Goal: Information Seeking & Learning: Learn about a topic

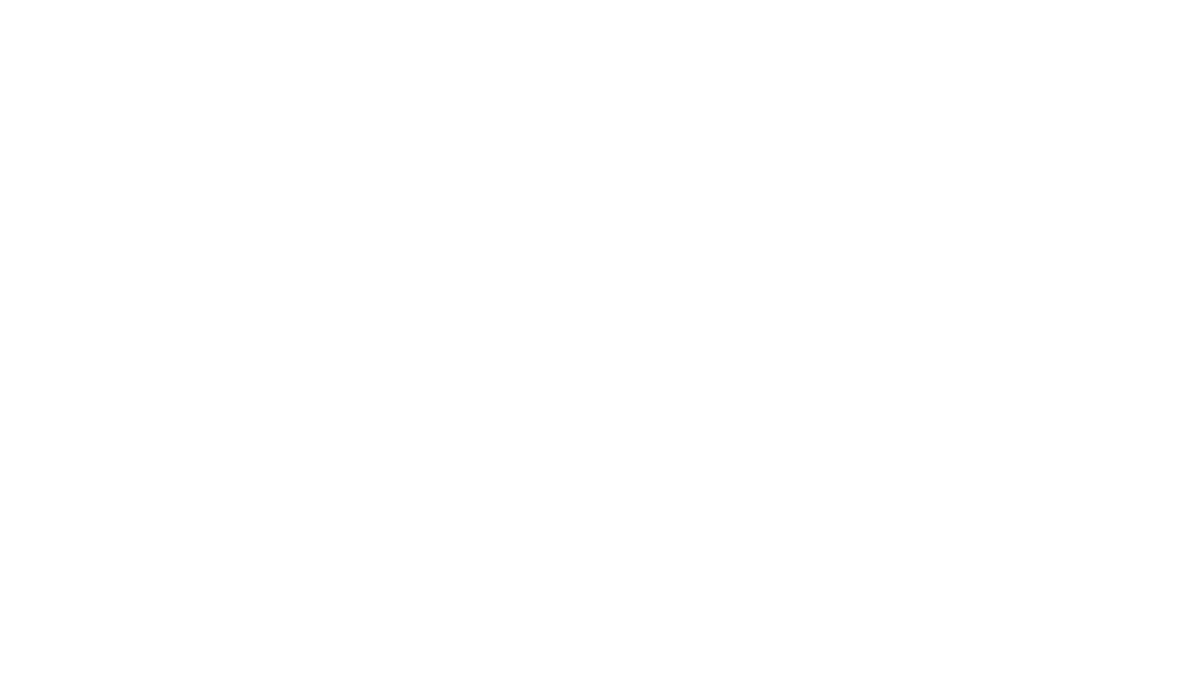
select select "Song"
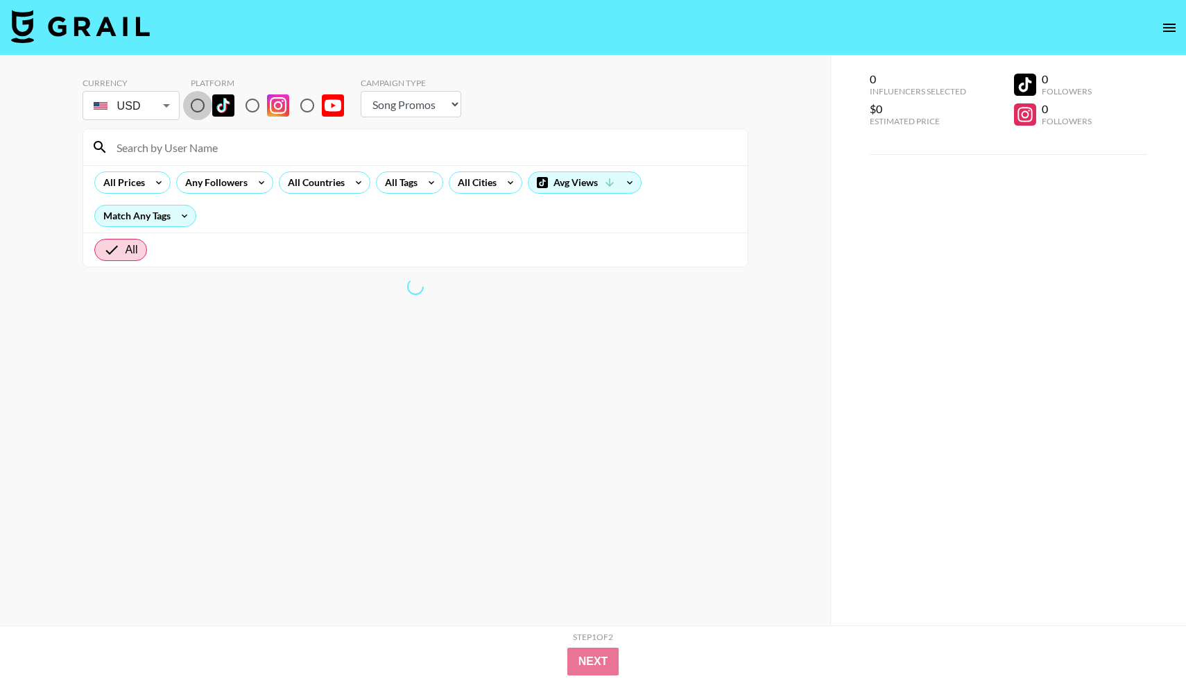
click at [193, 105] on input "radio" at bounding box center [197, 105] width 29 height 29
radio input "true"
click at [142, 185] on div "All Prices" at bounding box center [121, 182] width 53 height 21
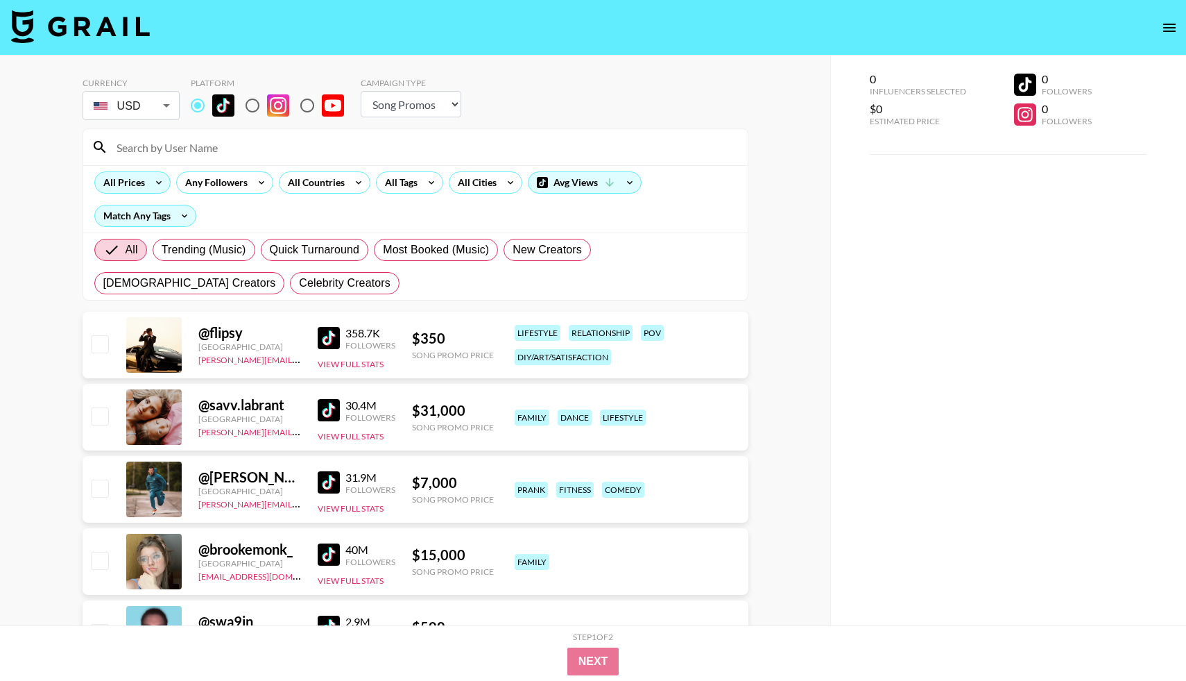
click at [157, 185] on icon at bounding box center [159, 182] width 22 height 21
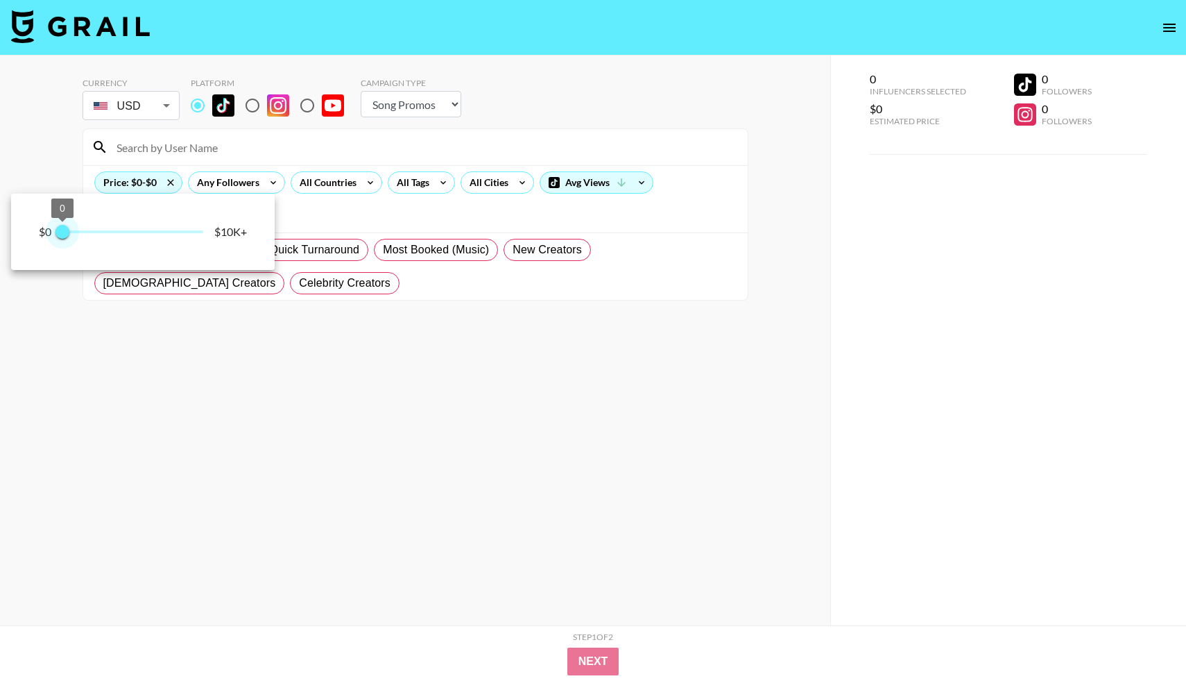
type input "250"
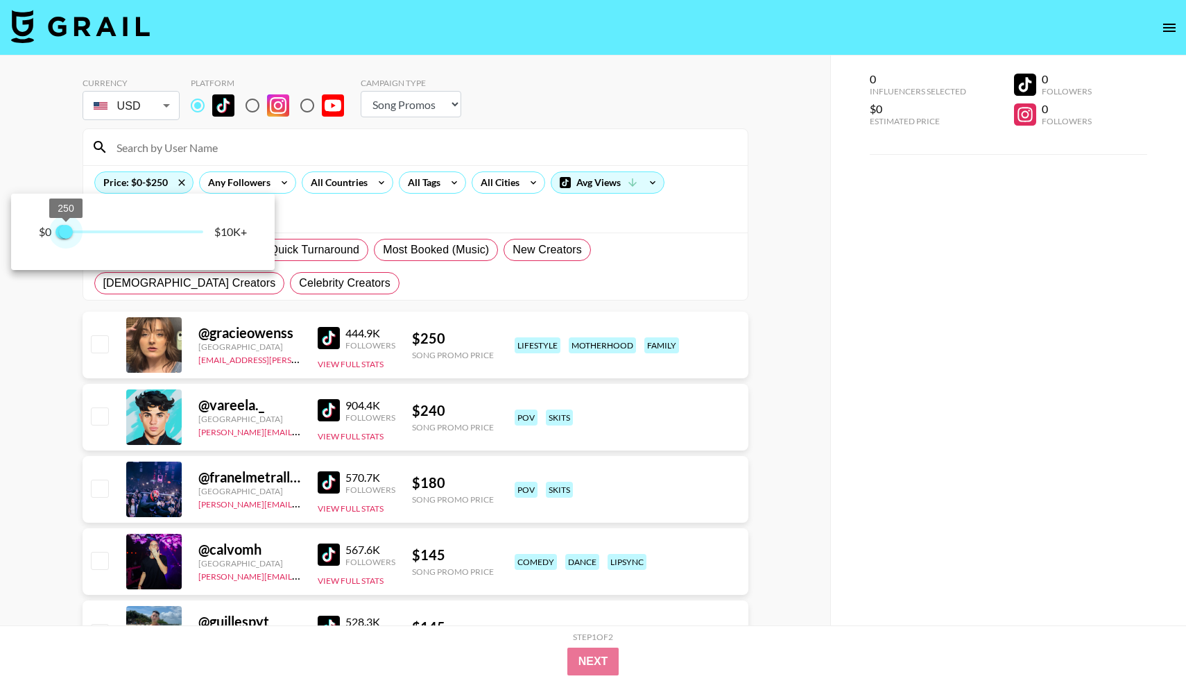
drag, startPoint x: 201, startPoint y: 231, endPoint x: 68, endPoint y: 233, distance: 133.2
click at [68, 233] on span "250" at bounding box center [66, 232] width 14 height 14
click at [344, 223] on div at bounding box center [593, 340] width 1186 height 681
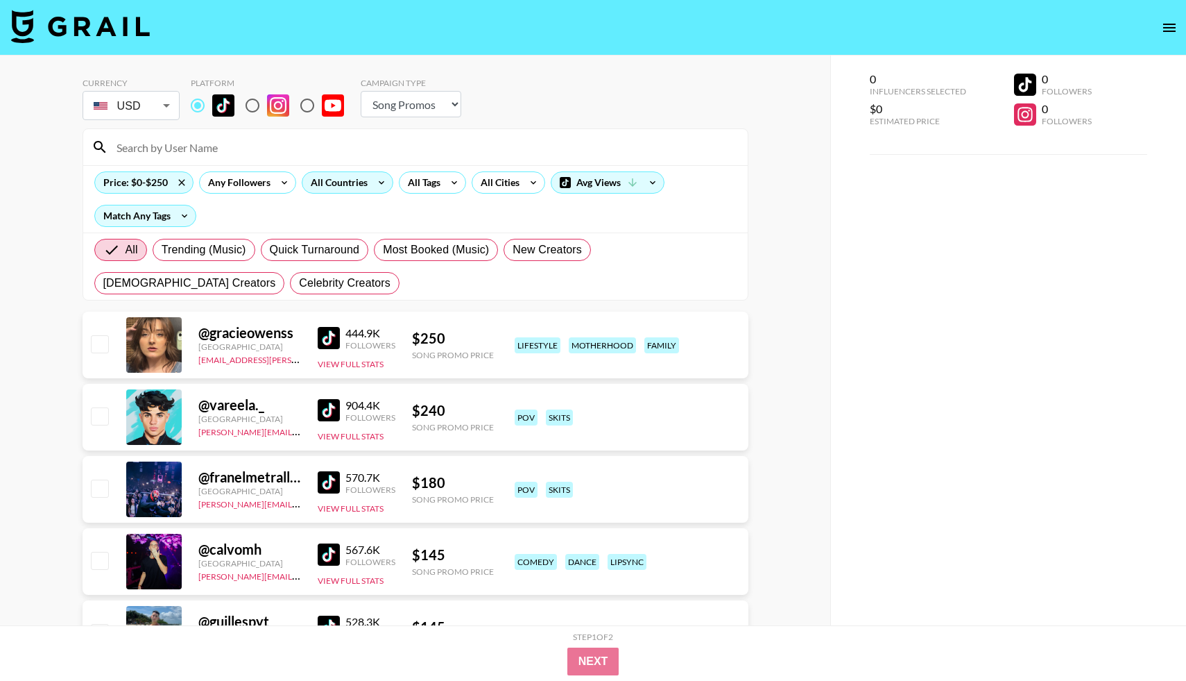
click at [354, 177] on div "All Countries" at bounding box center [337, 182] width 68 height 21
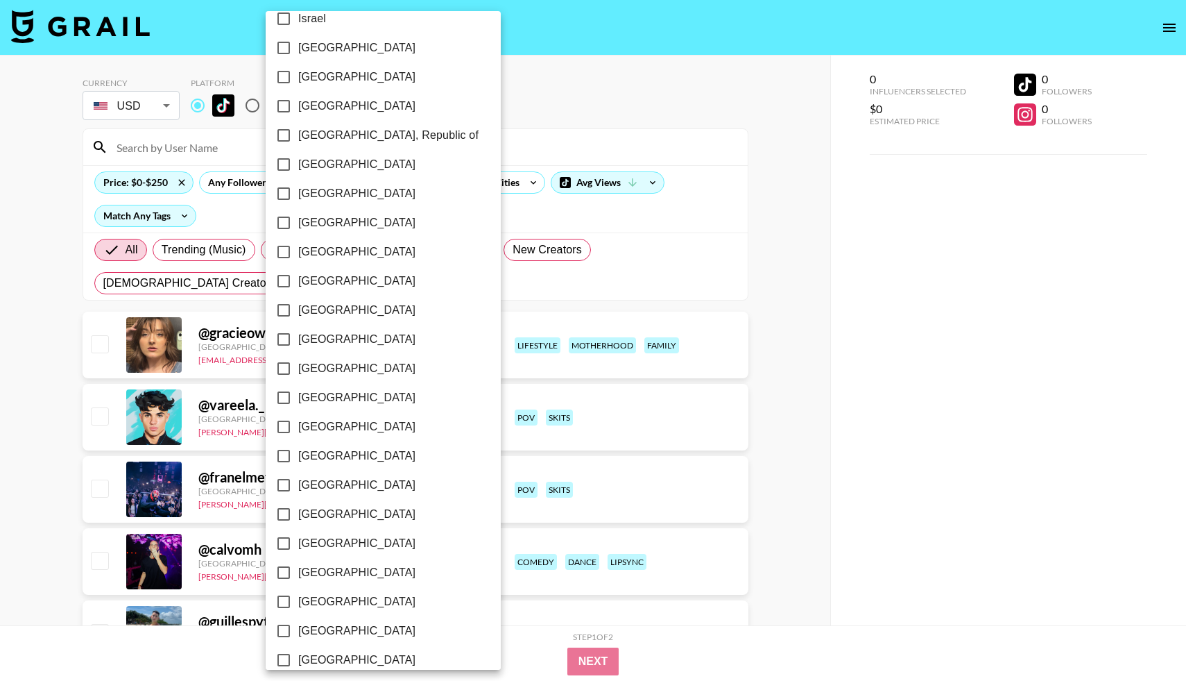
scroll to position [937, 0]
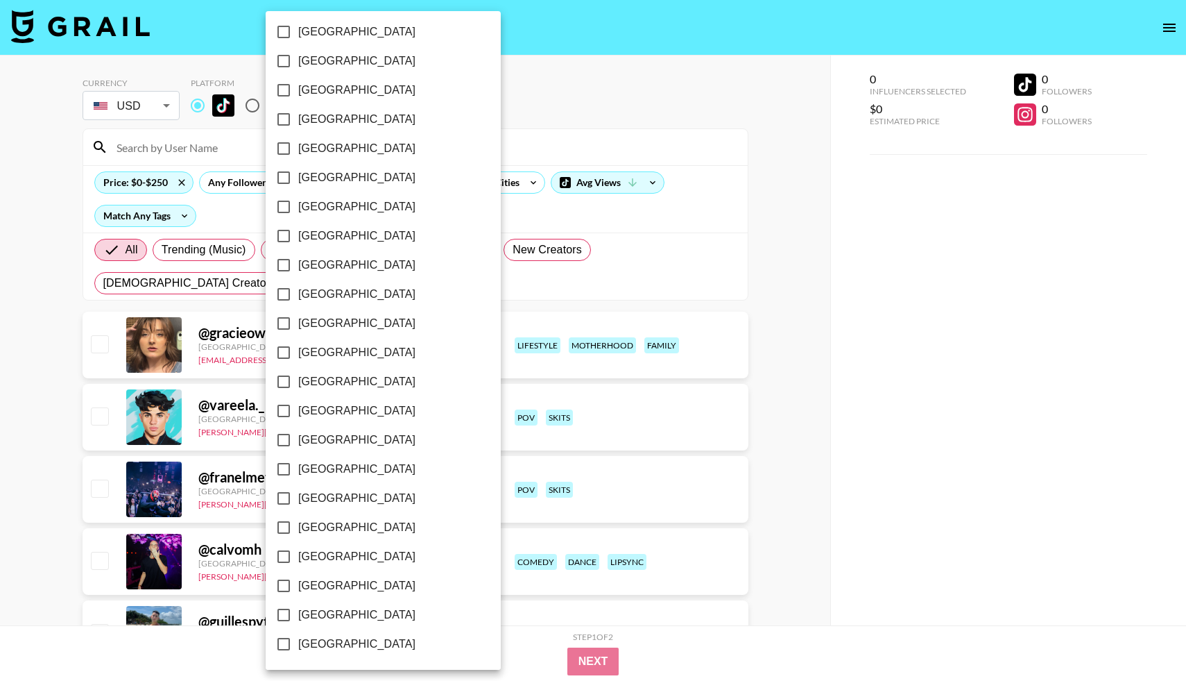
click at [282, 612] on input "[GEOGRAPHIC_DATA]" at bounding box center [283, 614] width 29 height 29
checkbox input "true"
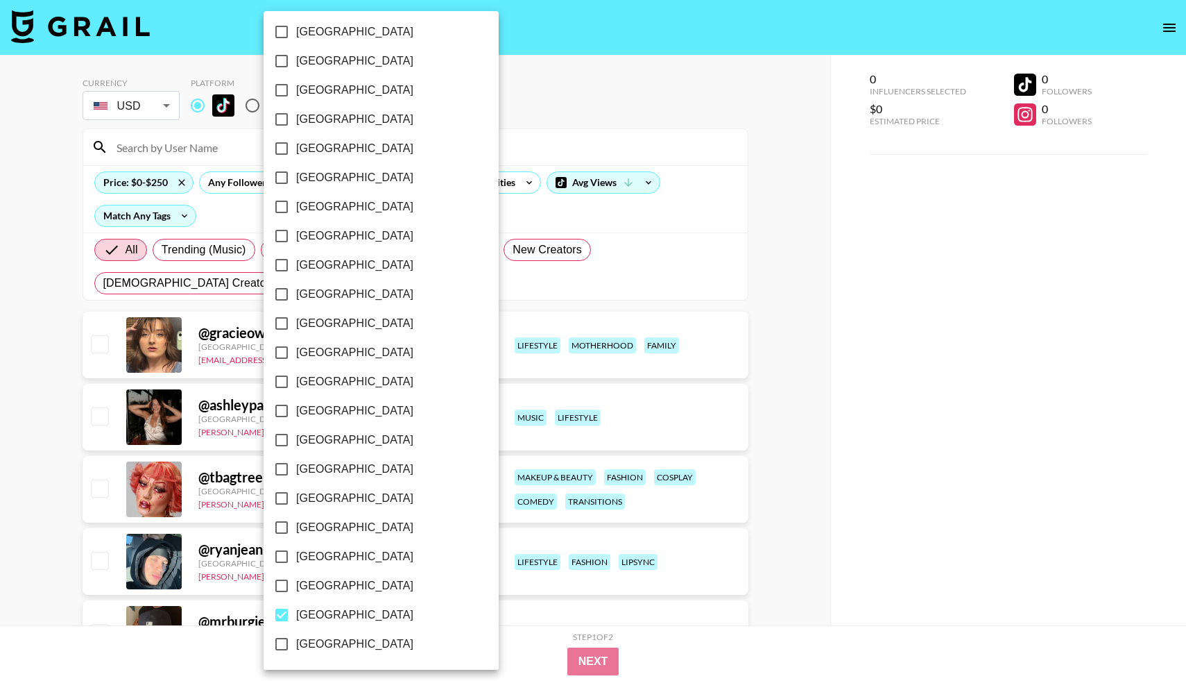
click at [500, 221] on div at bounding box center [593, 340] width 1186 height 681
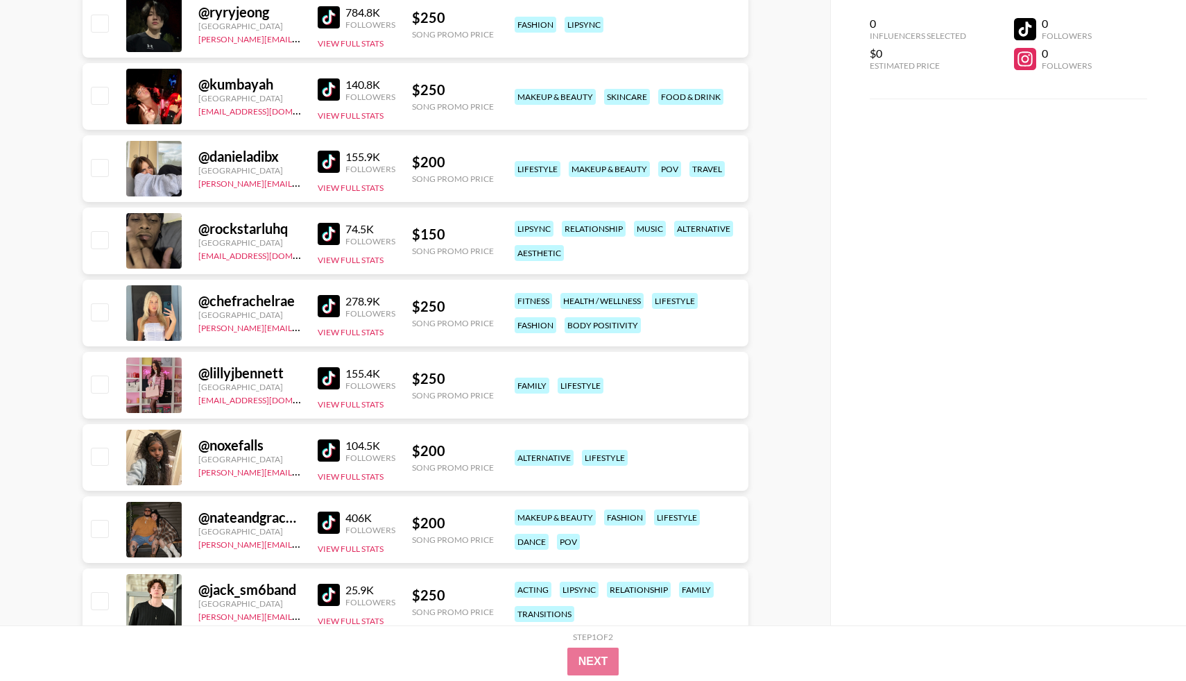
scroll to position [683, 0]
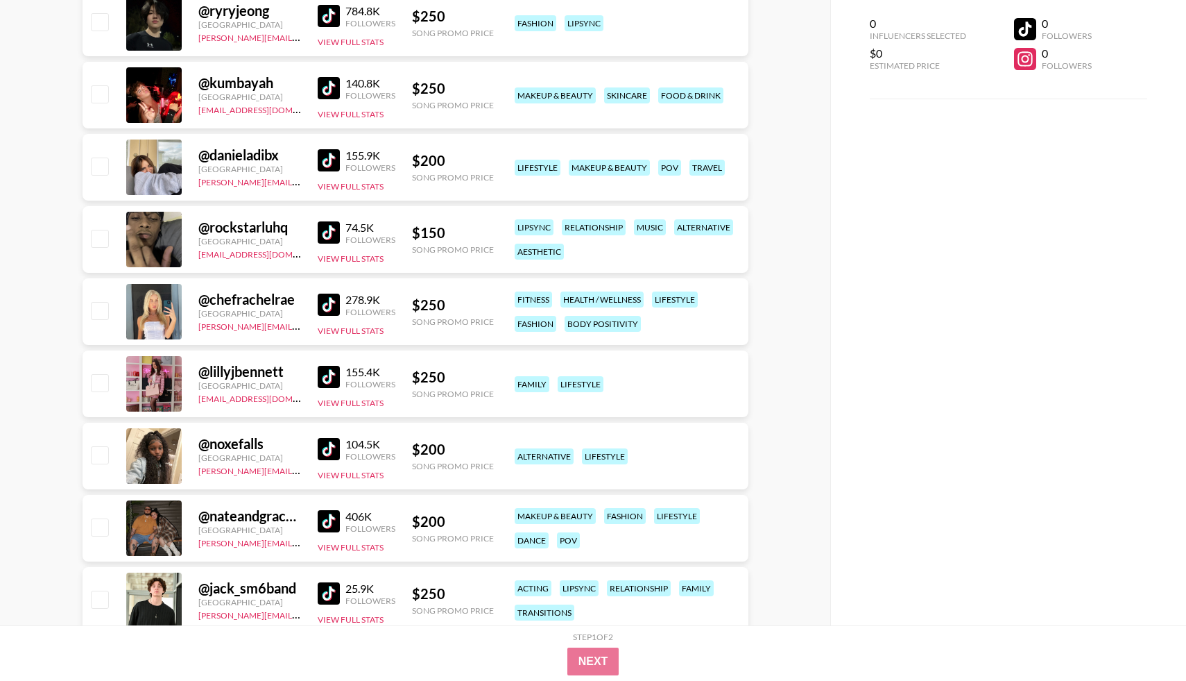
click at [328, 163] on img at bounding box center [329, 160] width 22 height 22
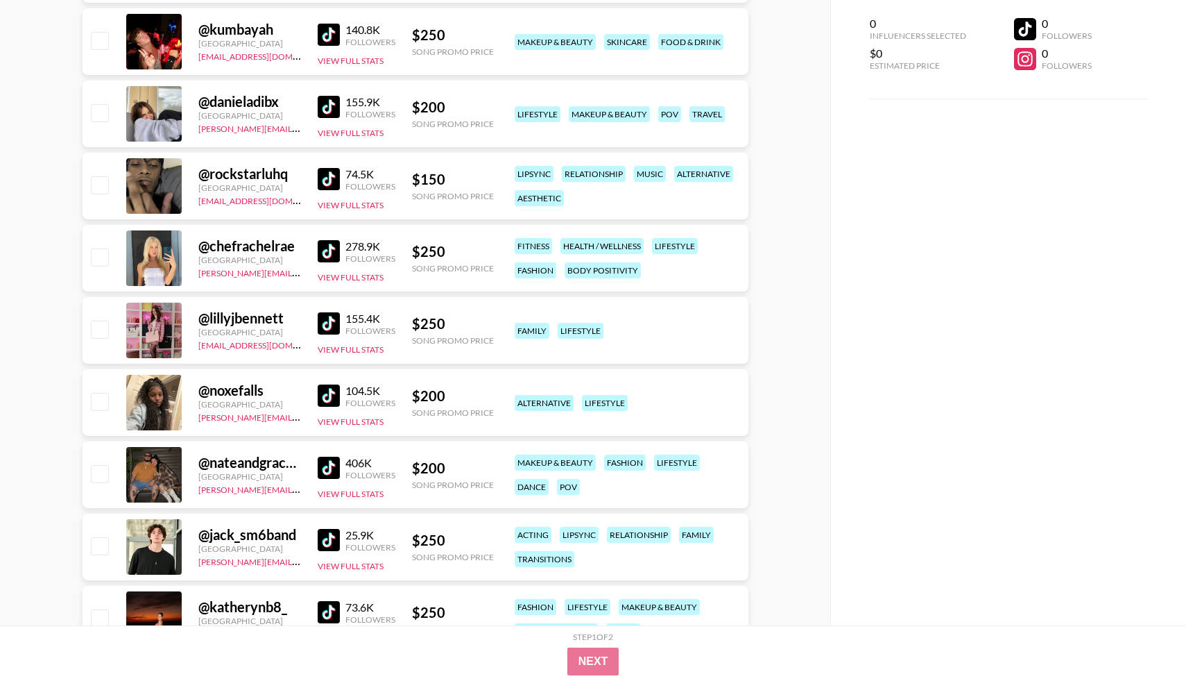
click at [321, 255] on img at bounding box center [329, 251] width 22 height 22
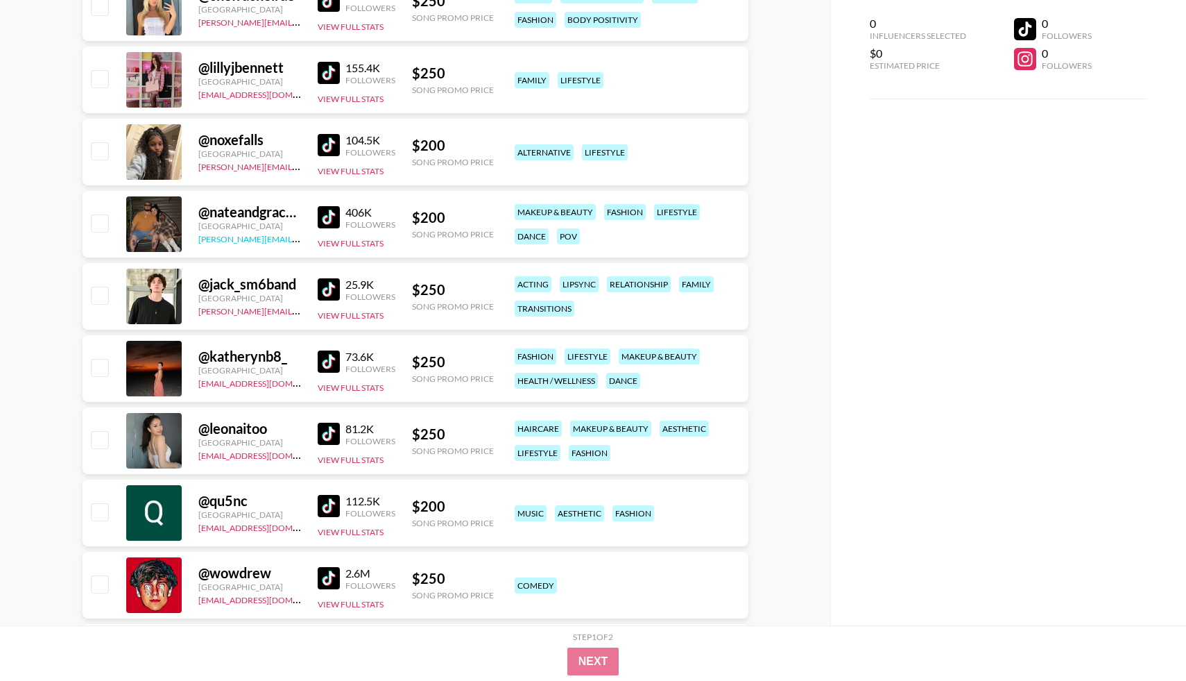
scroll to position [997, 0]
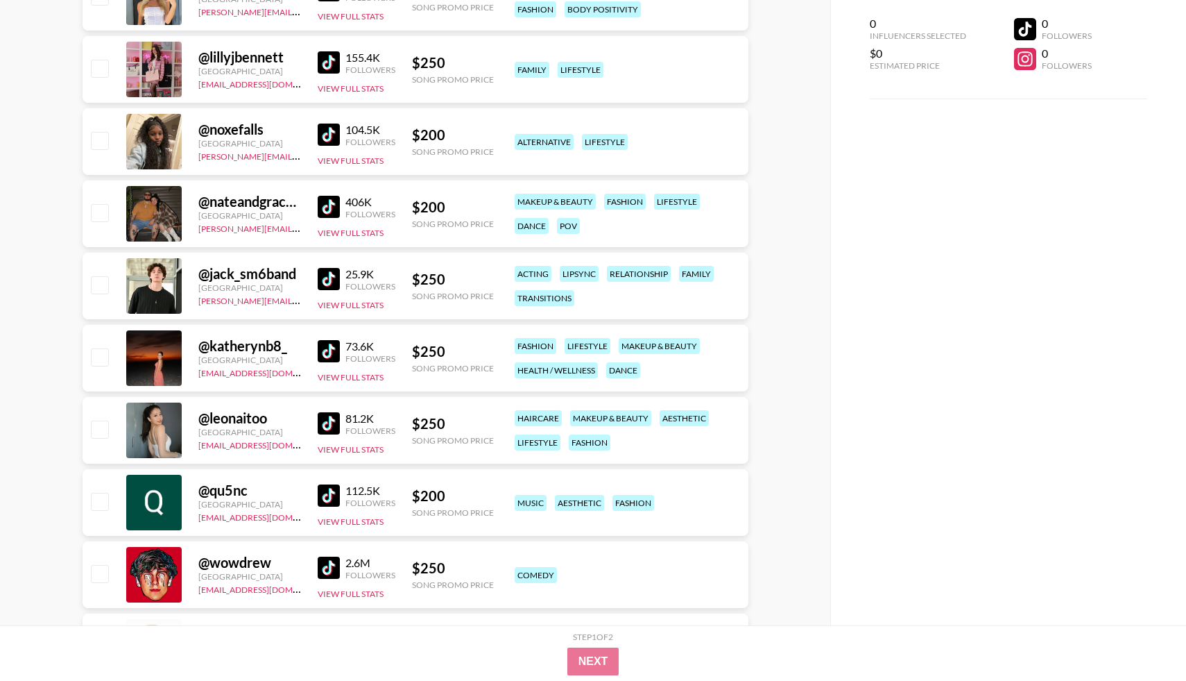
click at [330, 364] on div "73.6K Followers View Full Stats" at bounding box center [357, 358] width 78 height 49
click at [332, 353] on img at bounding box center [329, 351] width 22 height 22
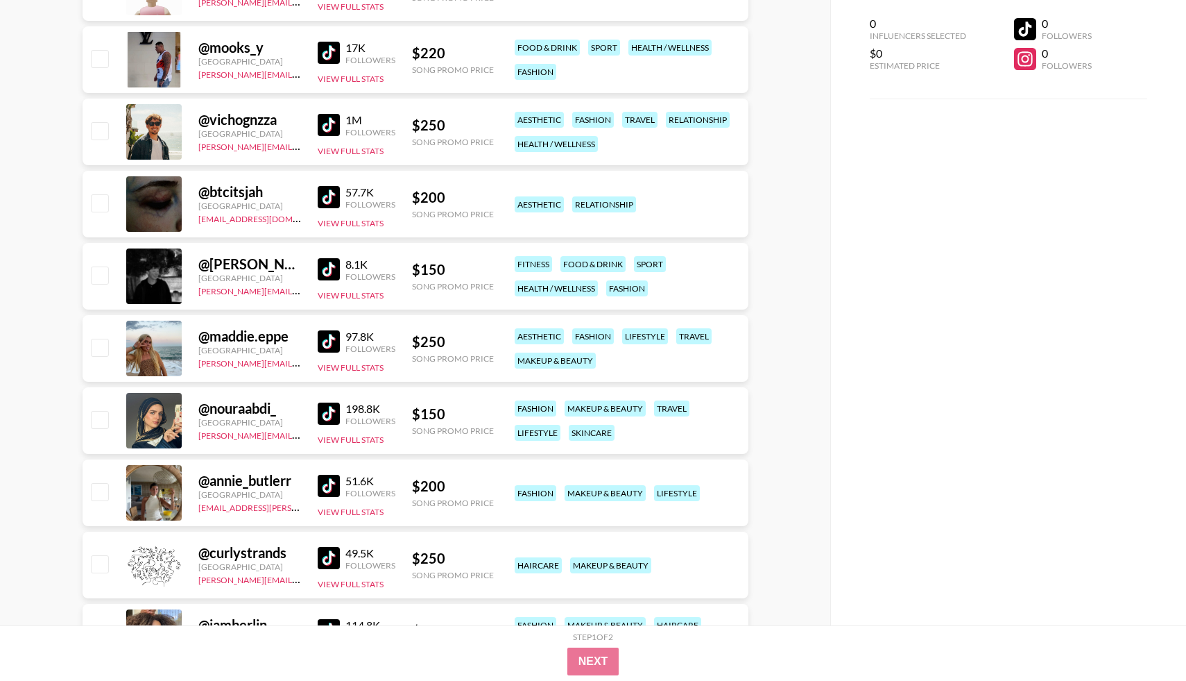
scroll to position [1670, 0]
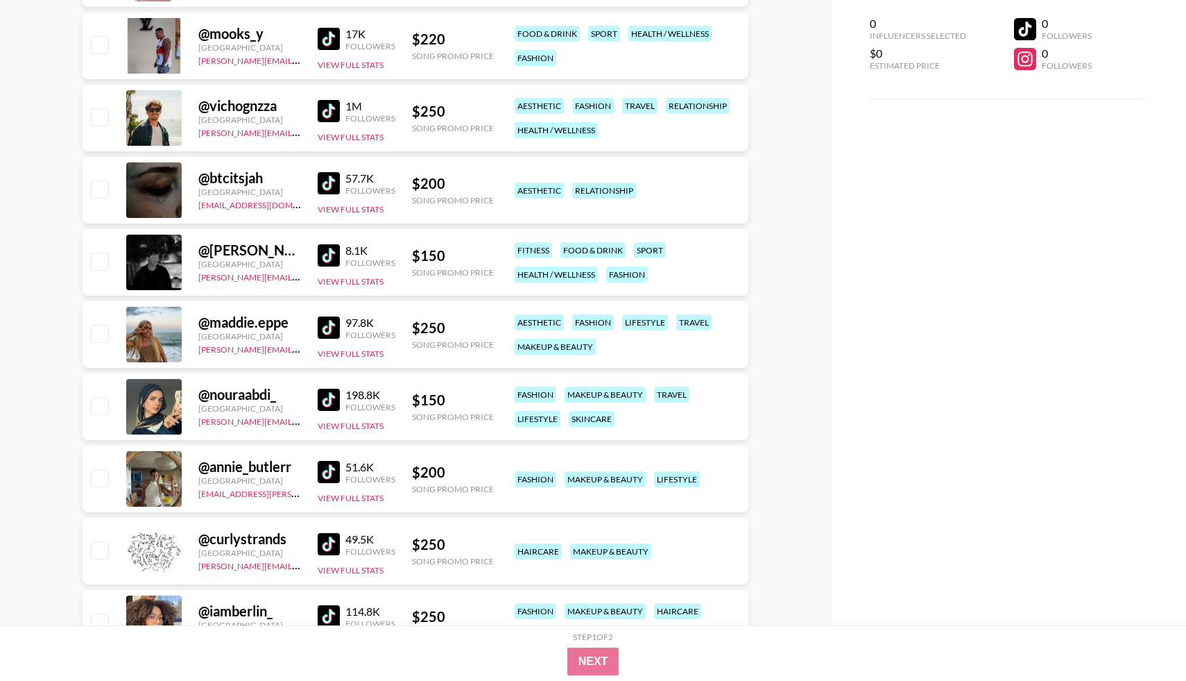
click at [334, 330] on img at bounding box center [329, 327] width 22 height 22
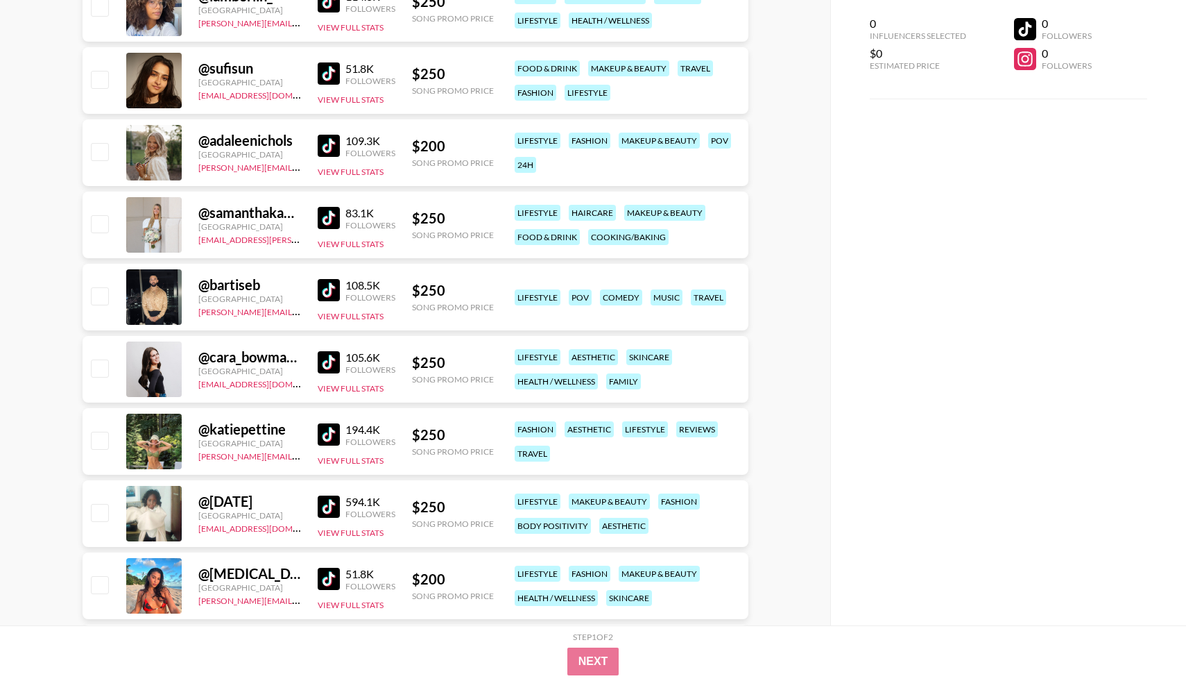
scroll to position [2294, 0]
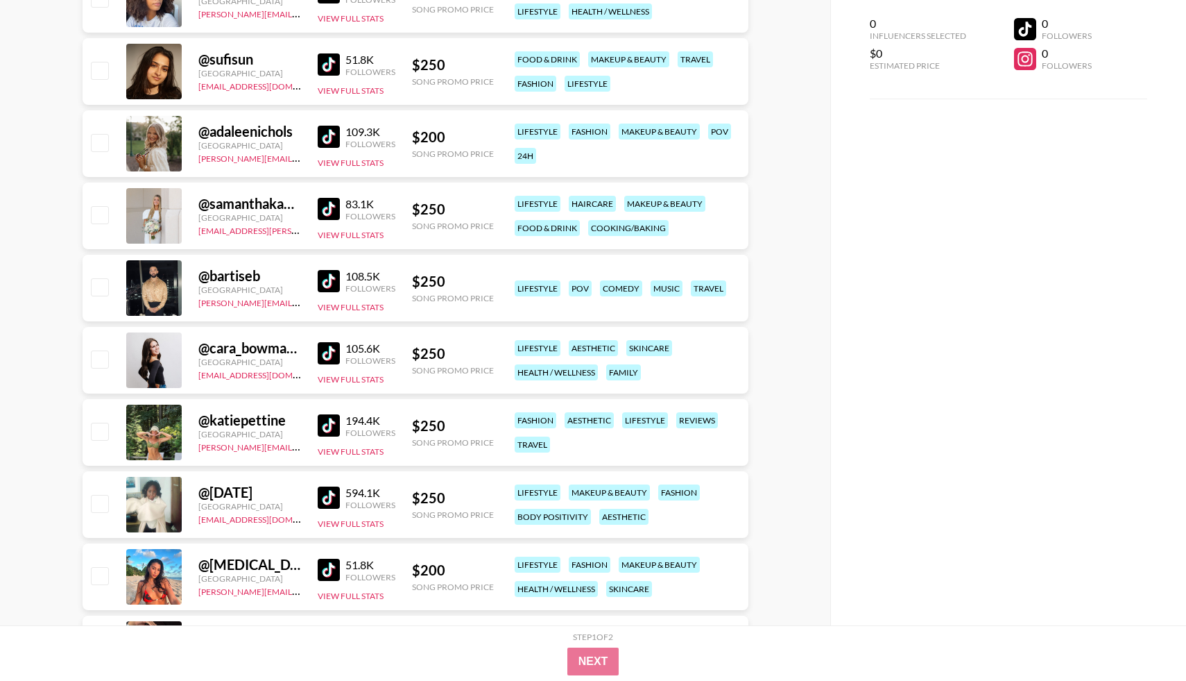
click at [328, 206] on img at bounding box center [329, 209] width 22 height 22
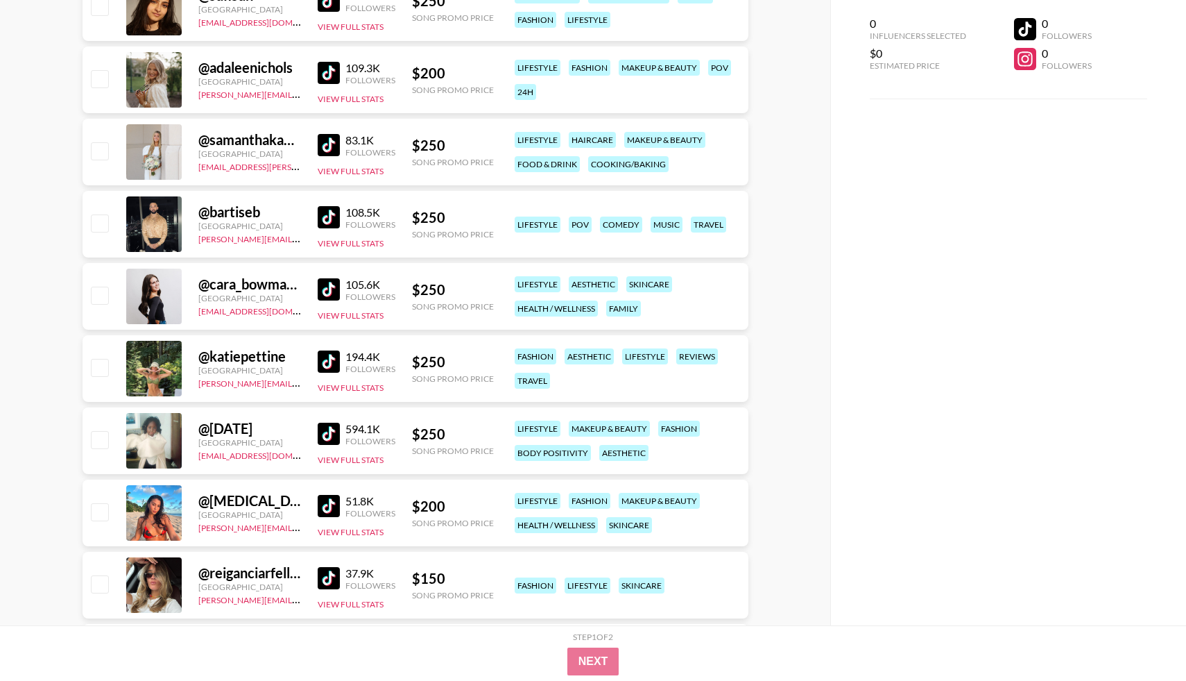
scroll to position [2380, 0]
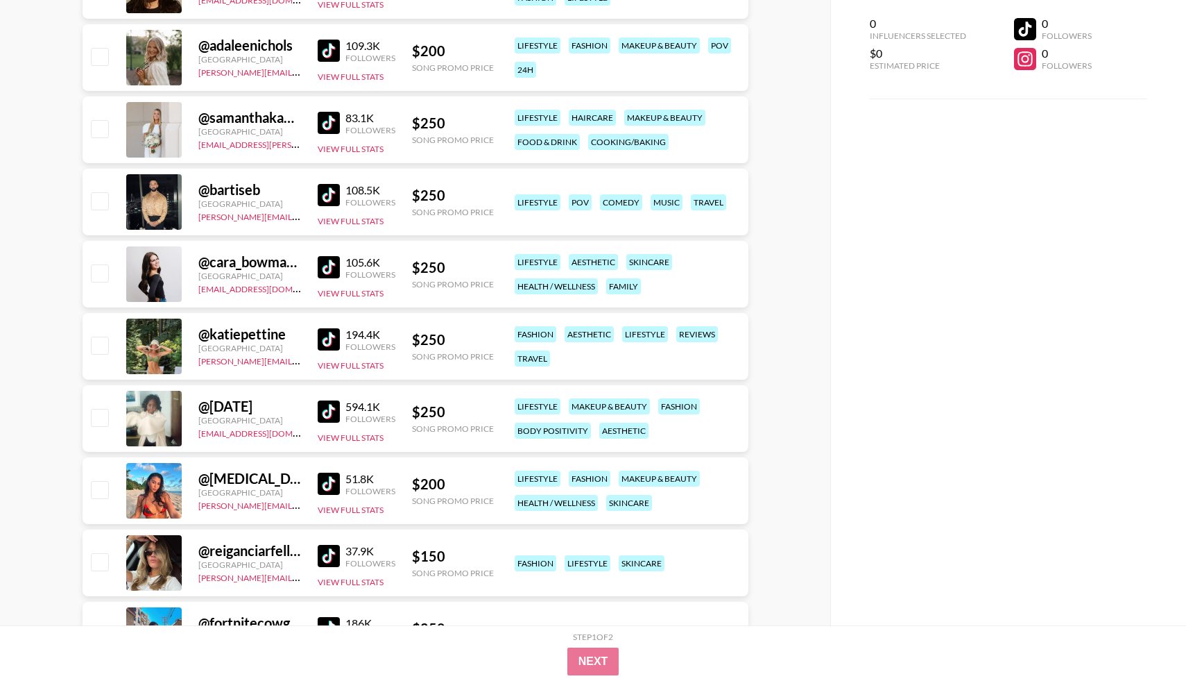
click at [331, 328] on div "194.4K Followers" at bounding box center [357, 340] width 78 height 24
click at [330, 334] on img at bounding box center [329, 339] width 22 height 22
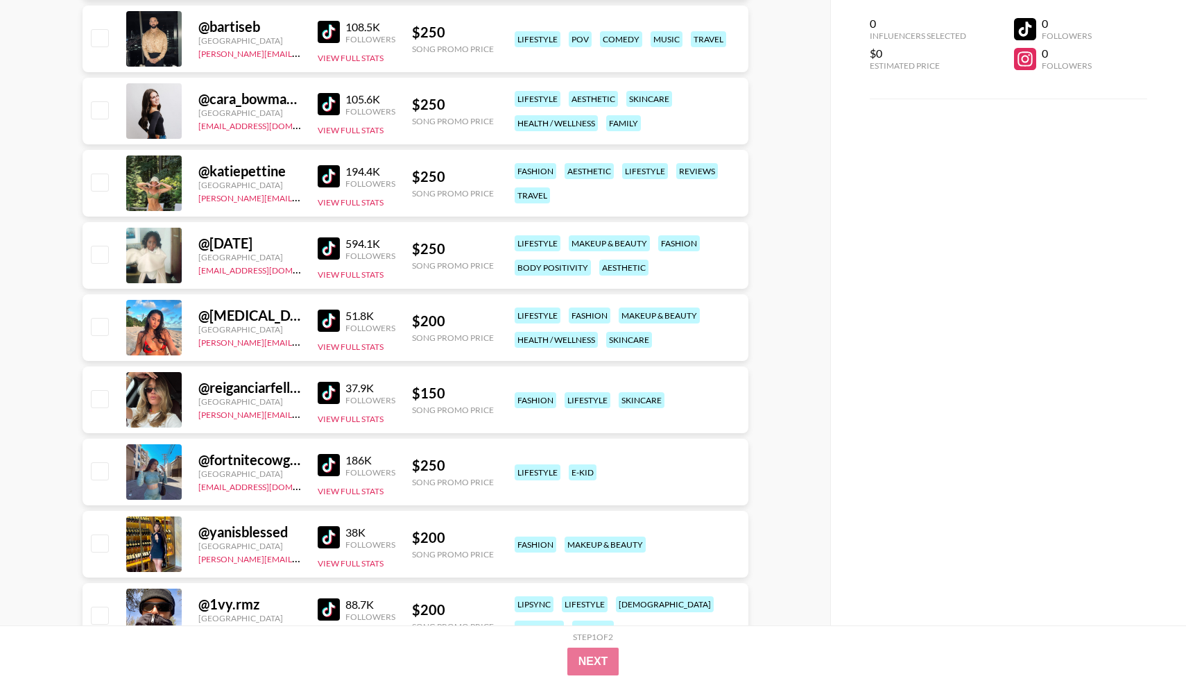
scroll to position [2545, 0]
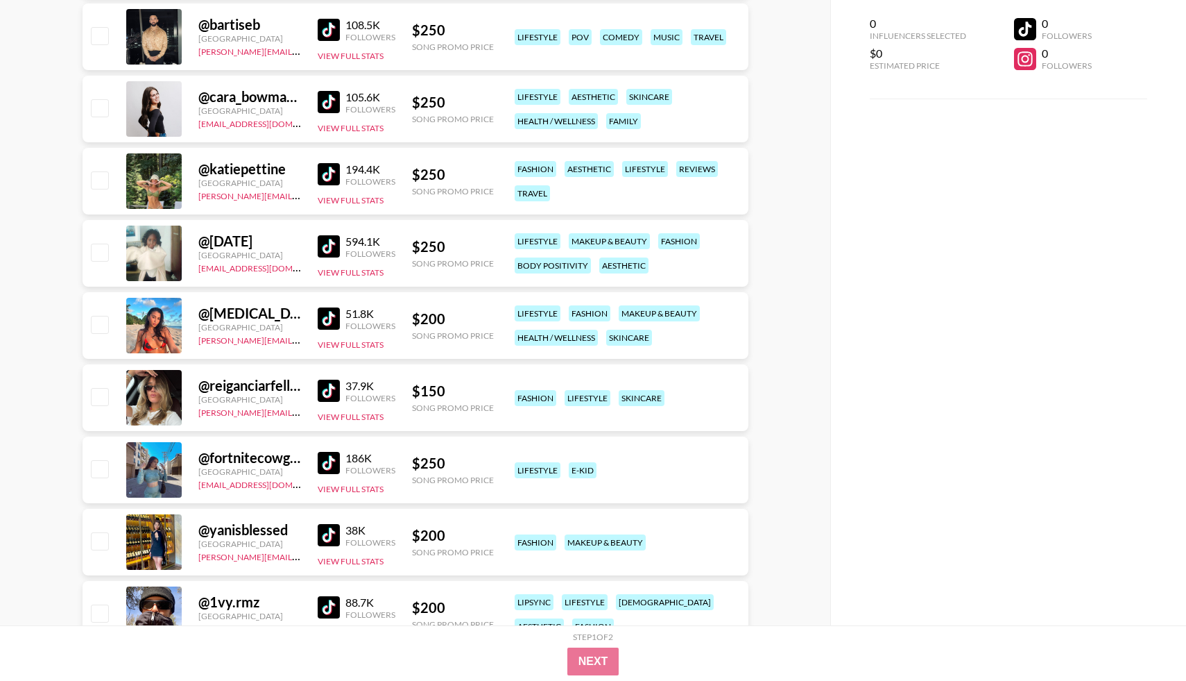
click at [328, 317] on img at bounding box center [329, 318] width 22 height 22
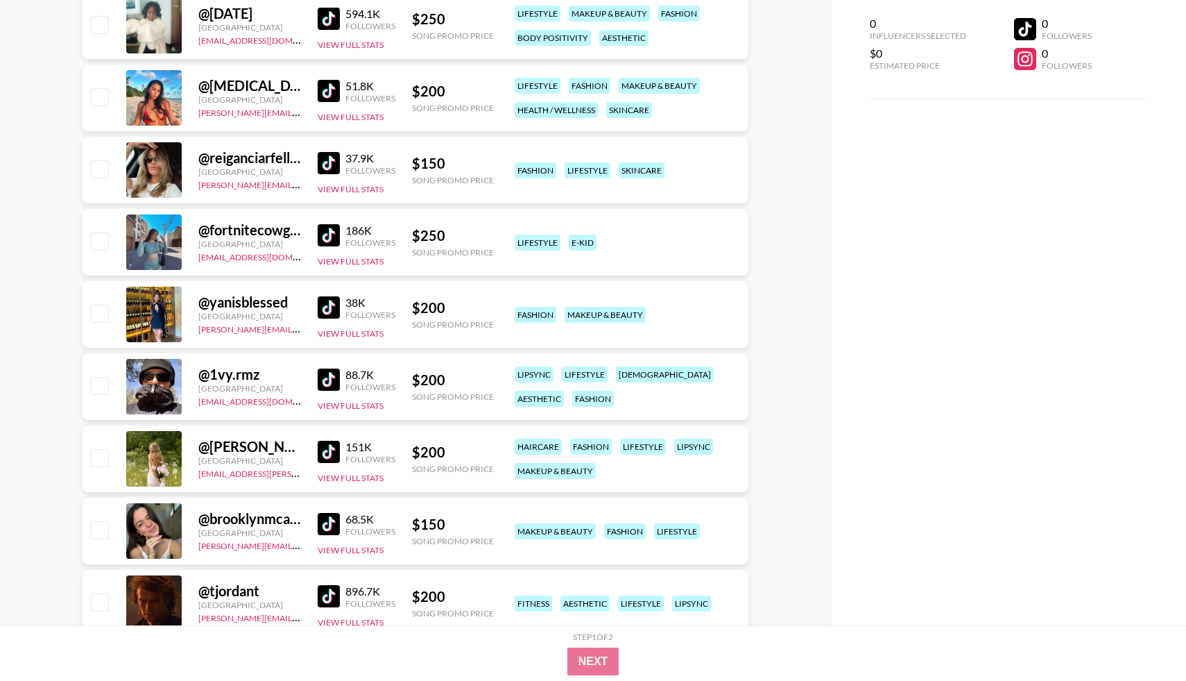
scroll to position [2773, 0]
click at [325, 454] on img at bounding box center [329, 451] width 22 height 22
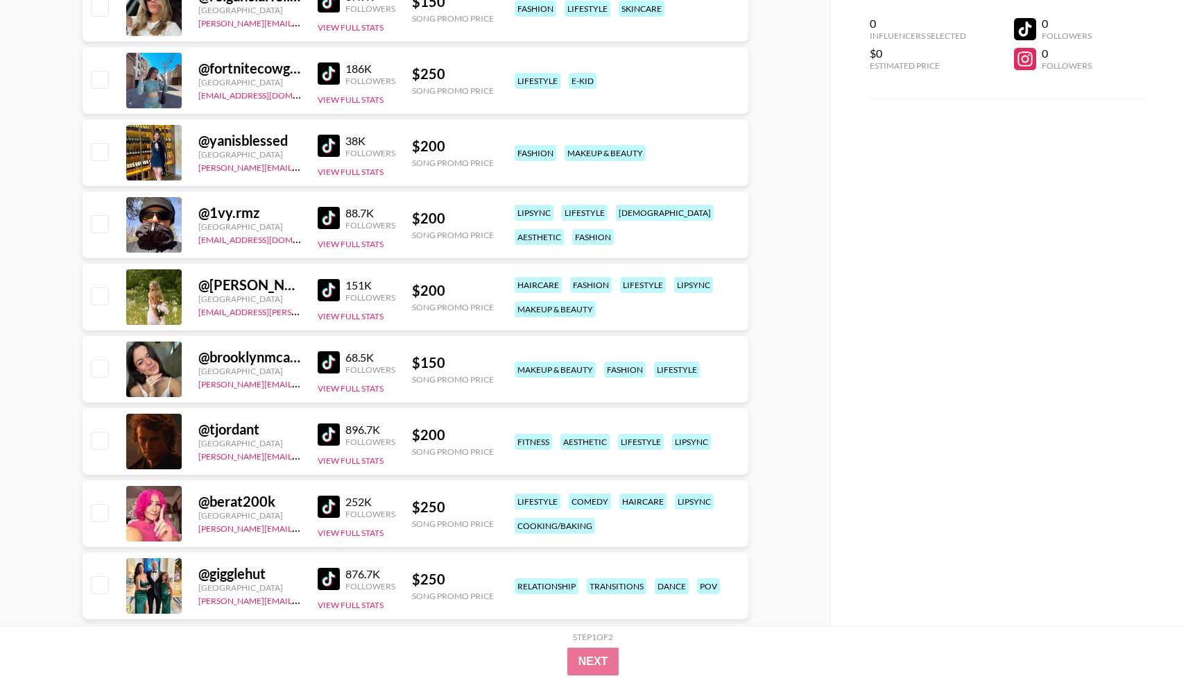
scroll to position [2959, 0]
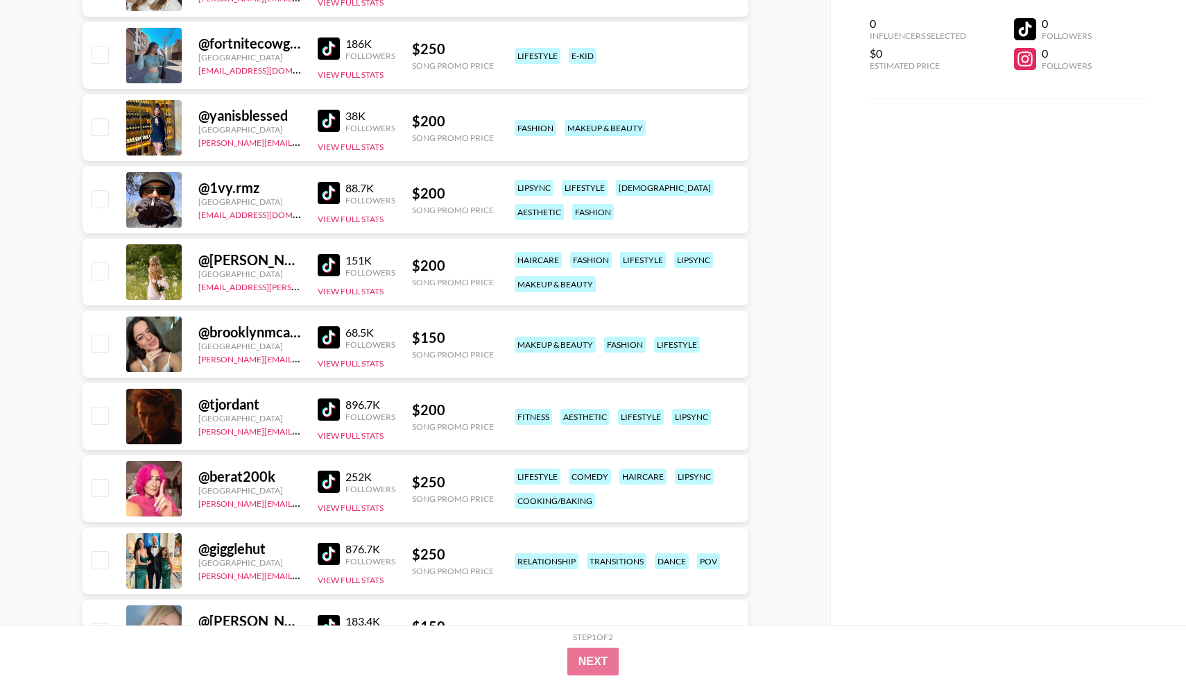
click at [331, 340] on img at bounding box center [329, 337] width 22 height 22
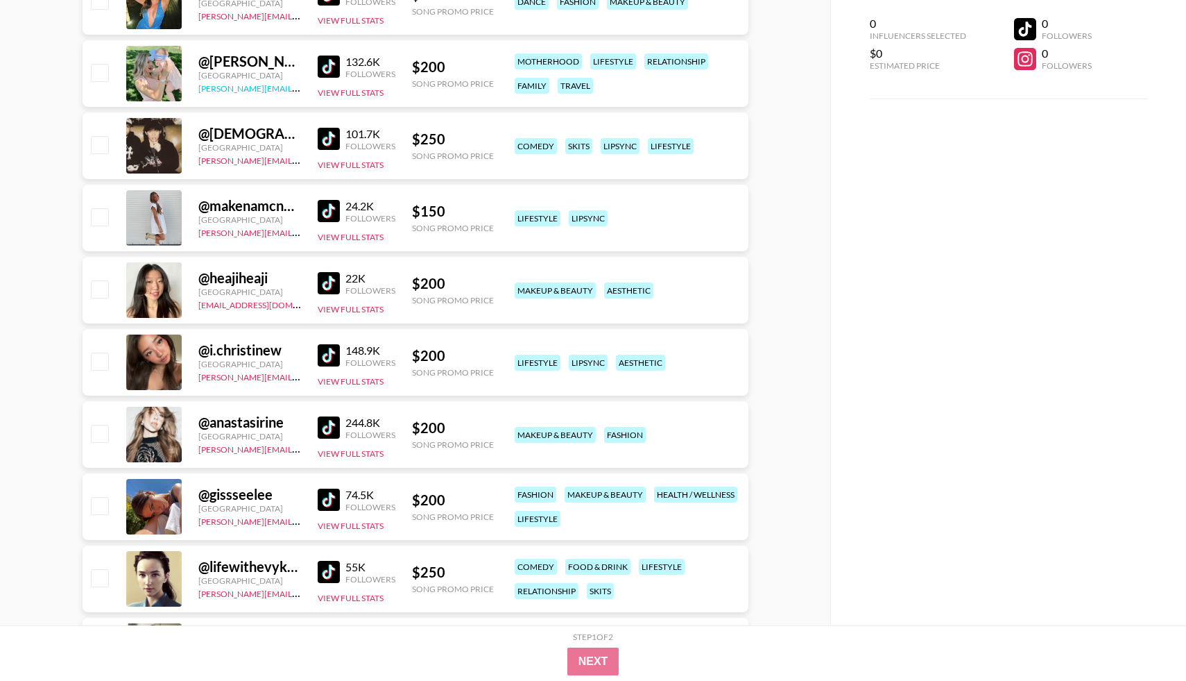
scroll to position [4183, 0]
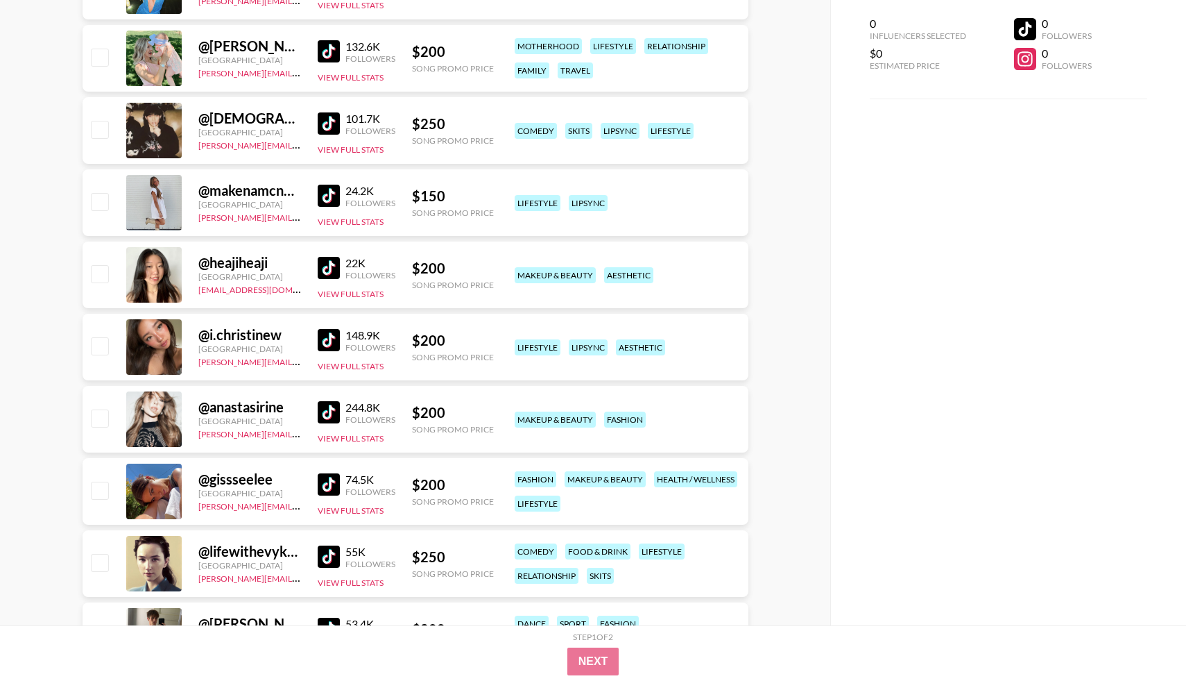
click at [328, 203] on img at bounding box center [329, 196] width 22 height 22
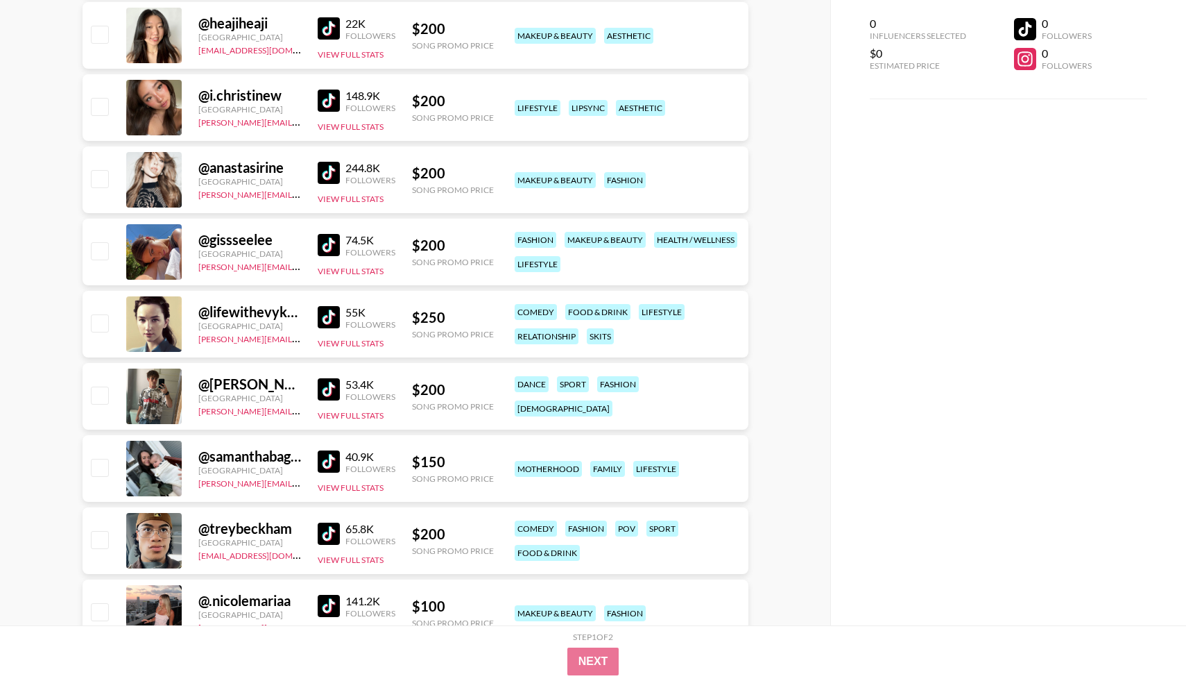
scroll to position [4425, 0]
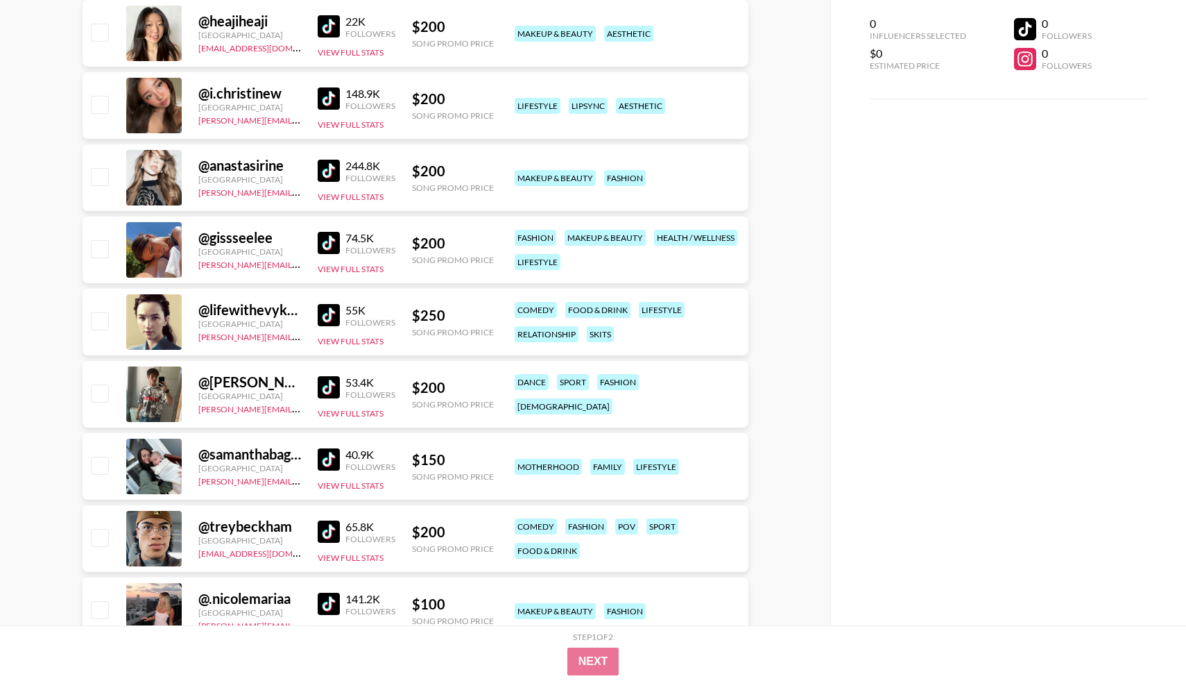
click at [331, 245] on img at bounding box center [329, 243] width 22 height 22
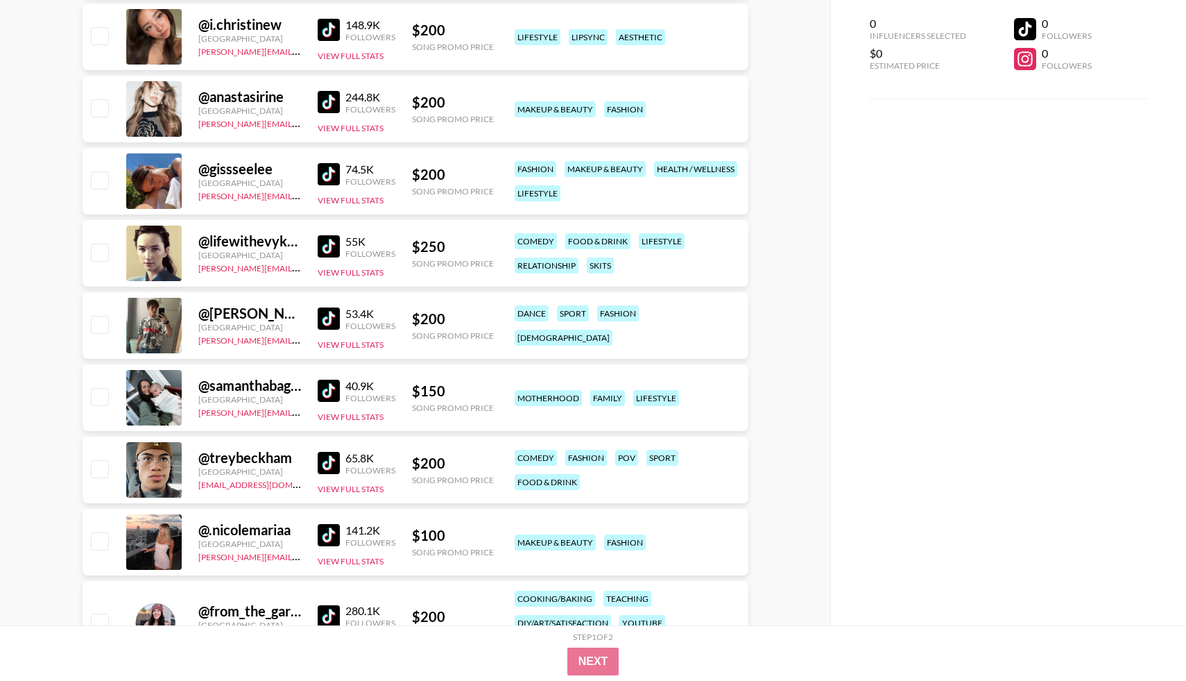
scroll to position [4495, 0]
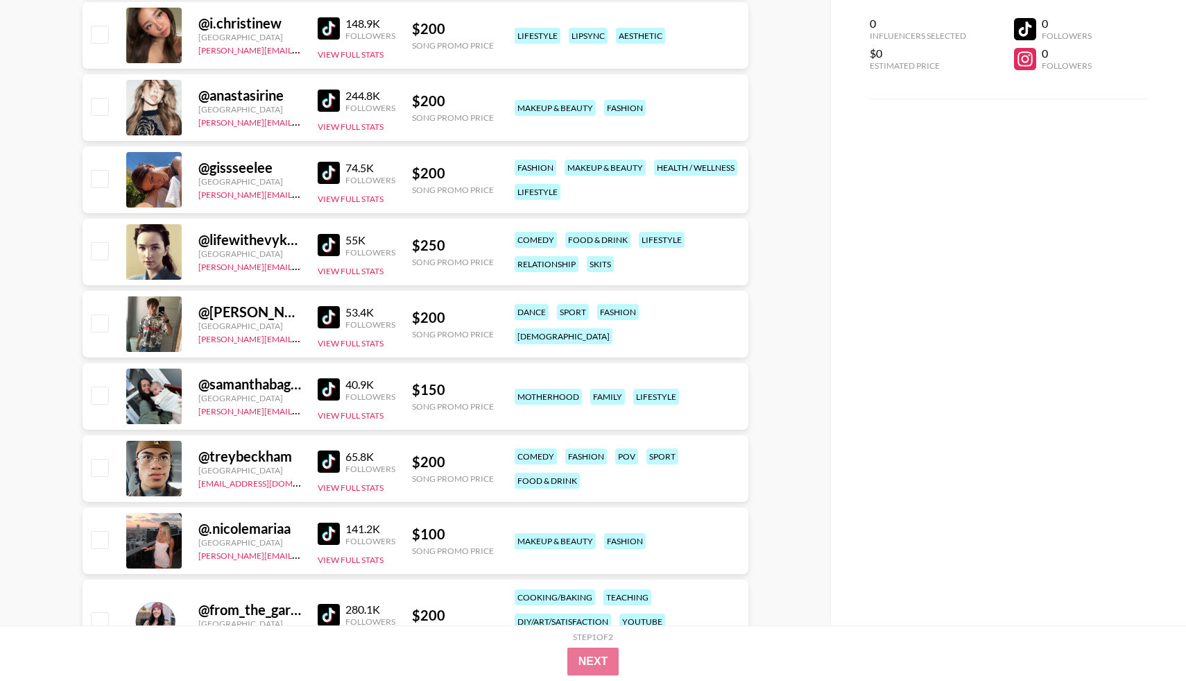
click at [326, 170] on img at bounding box center [329, 173] width 22 height 22
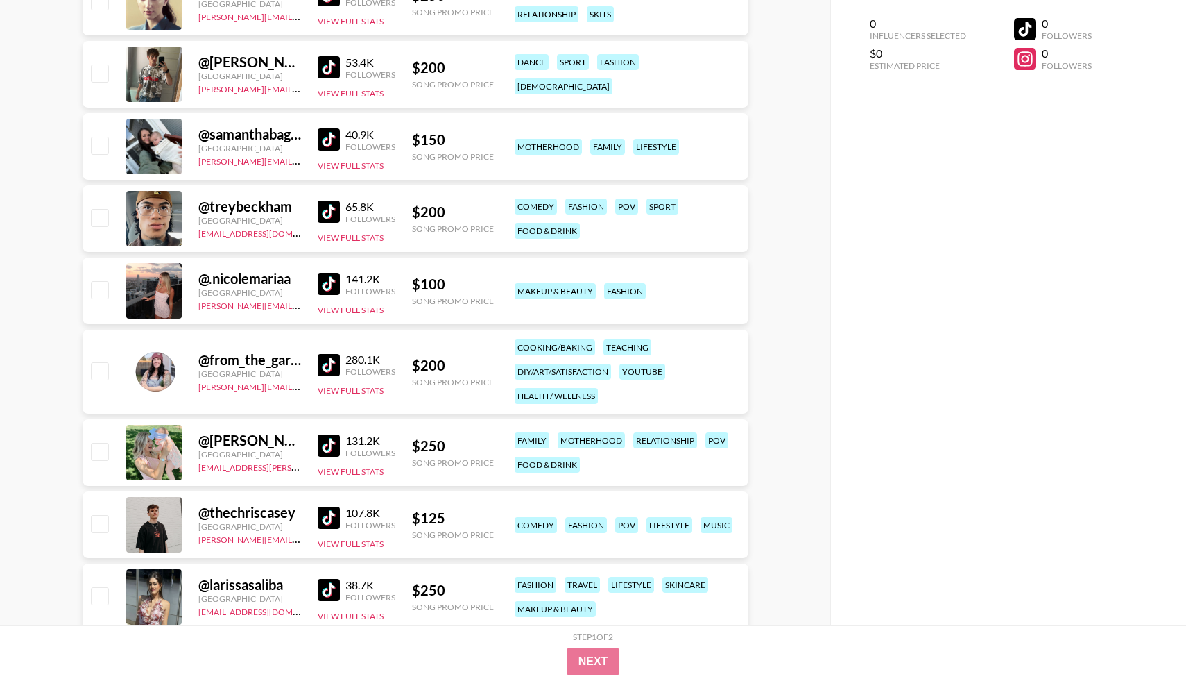
scroll to position [4758, 0]
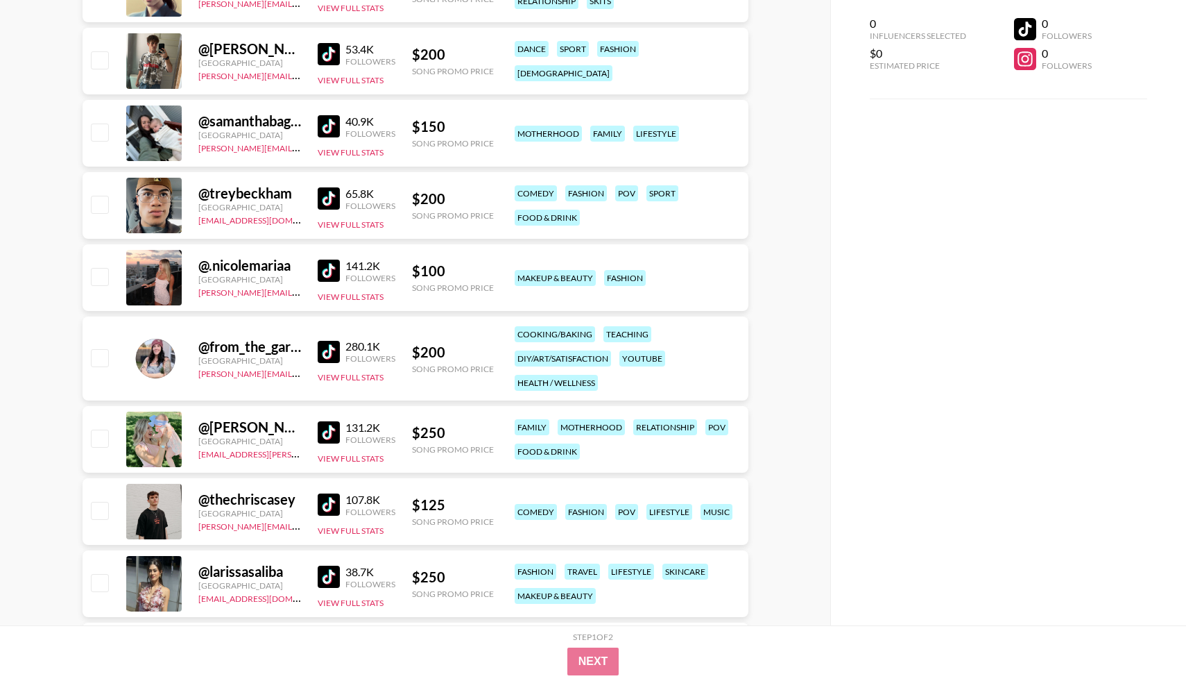
click at [326, 262] on img at bounding box center [329, 271] width 22 height 22
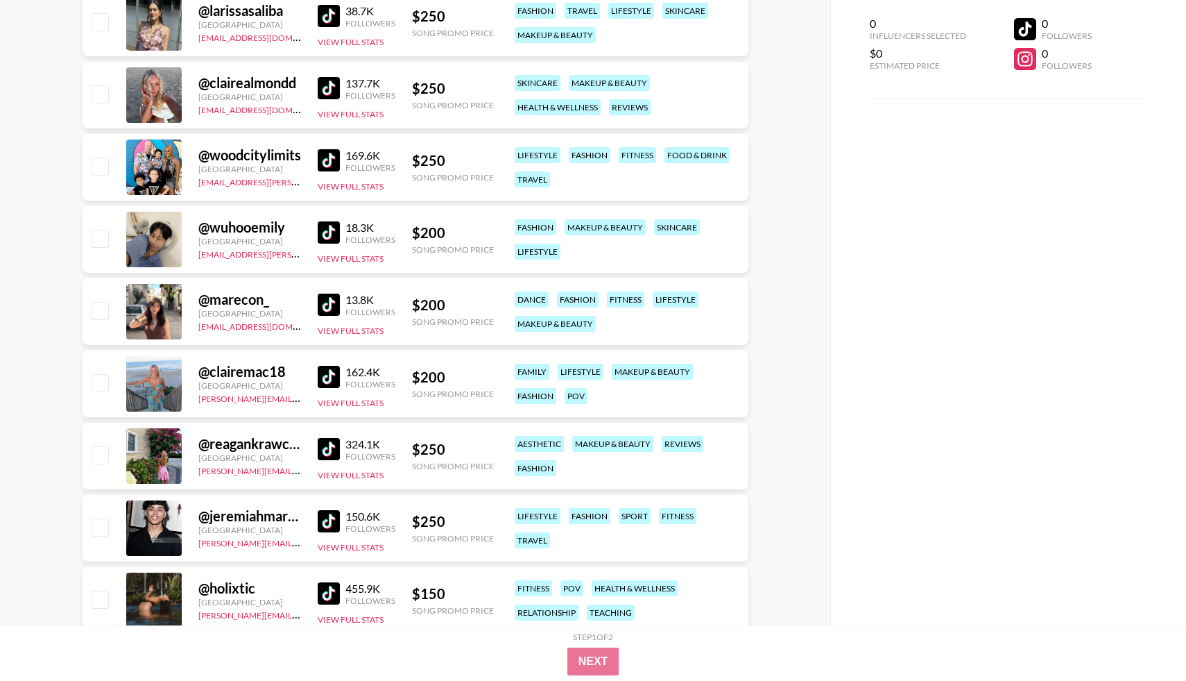
scroll to position [5339, 0]
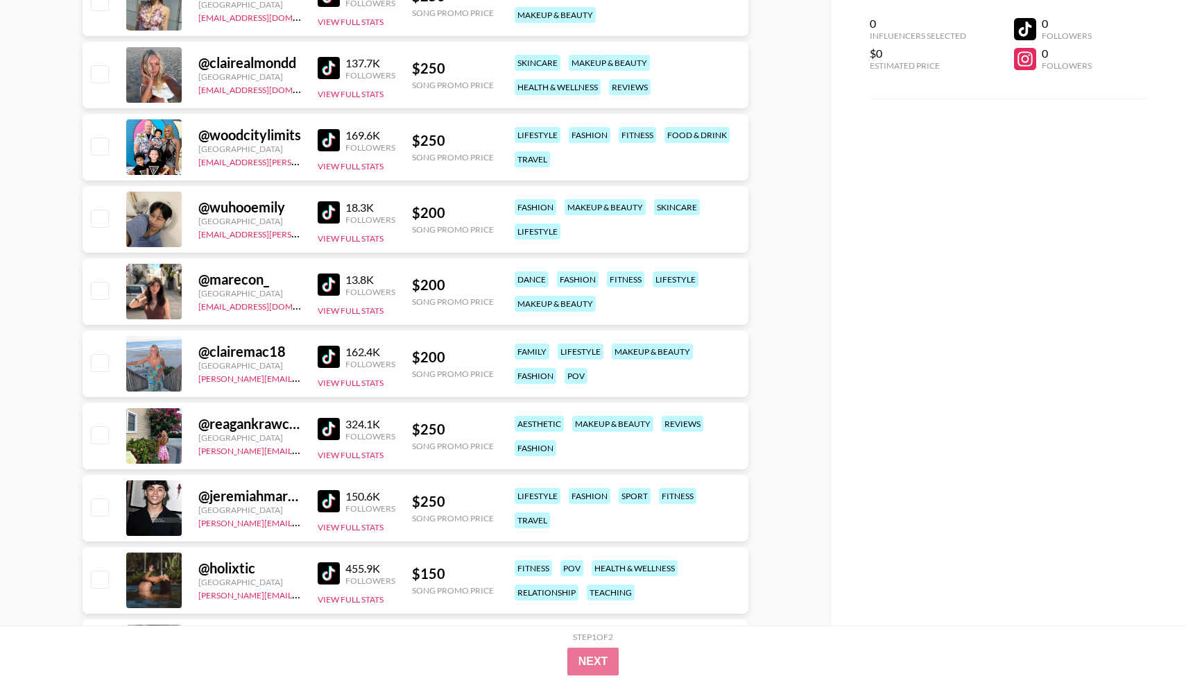
click at [319, 75] on img at bounding box center [329, 68] width 22 height 22
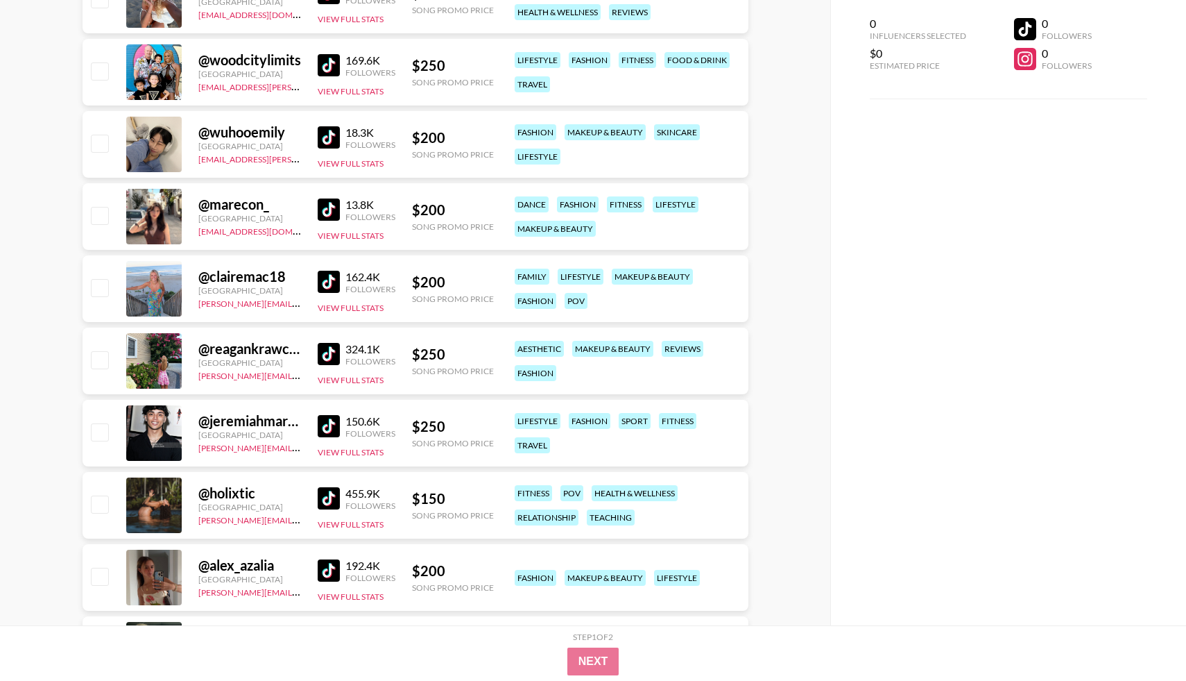
scroll to position [5416, 0]
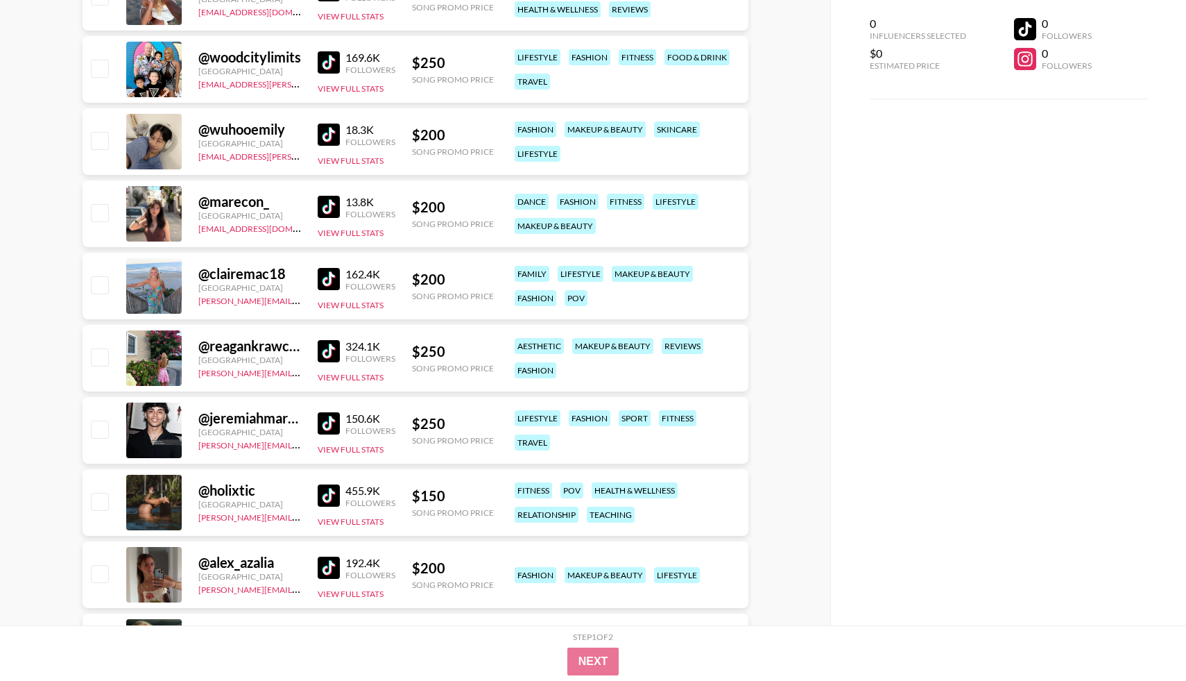
click at [334, 348] on img at bounding box center [329, 351] width 22 height 22
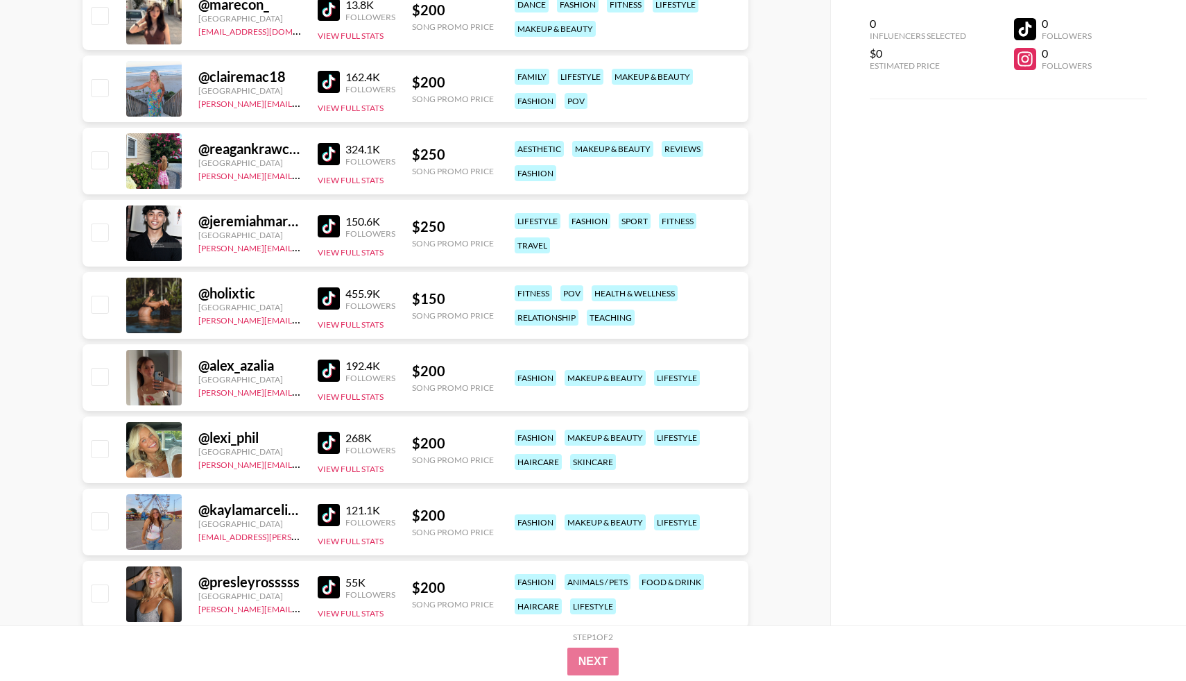
scroll to position [5617, 0]
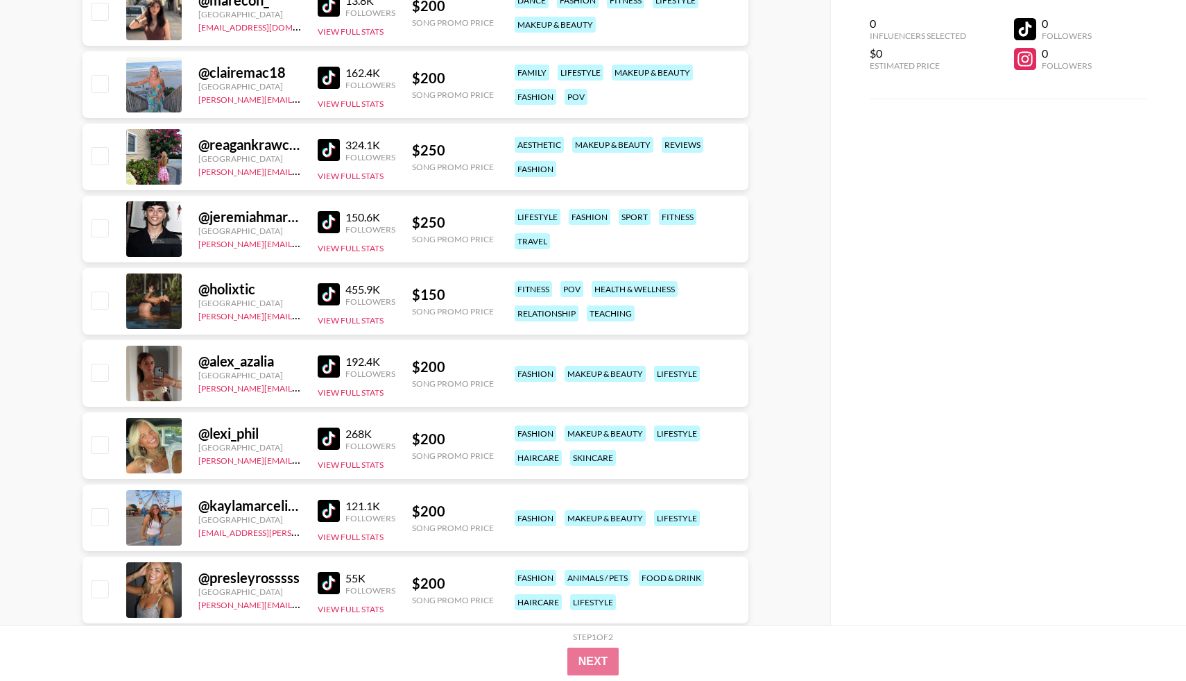
click at [328, 299] on img at bounding box center [329, 294] width 22 height 22
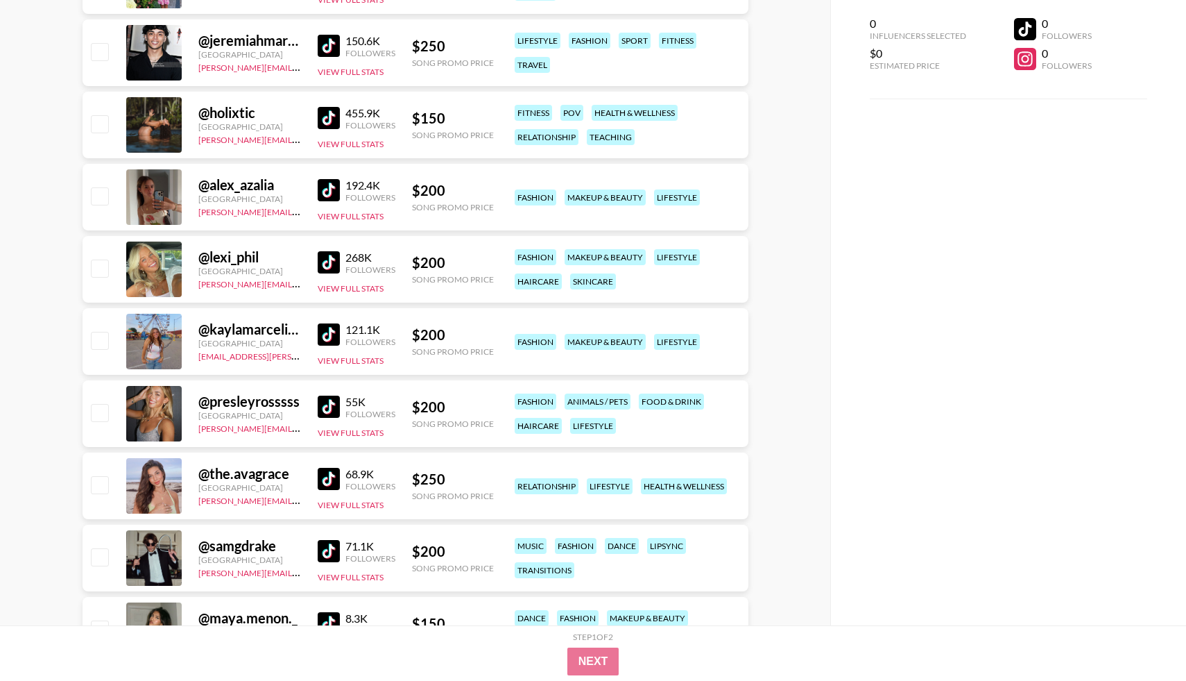
scroll to position [5855, 0]
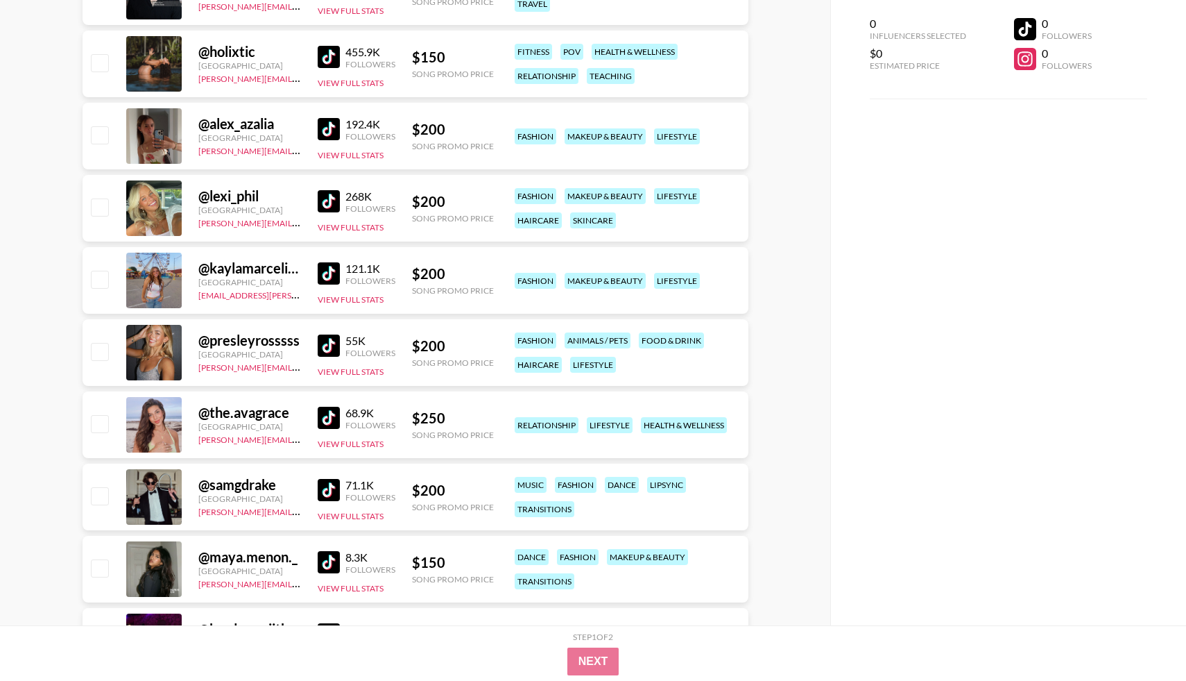
click at [333, 280] on img at bounding box center [329, 273] width 22 height 22
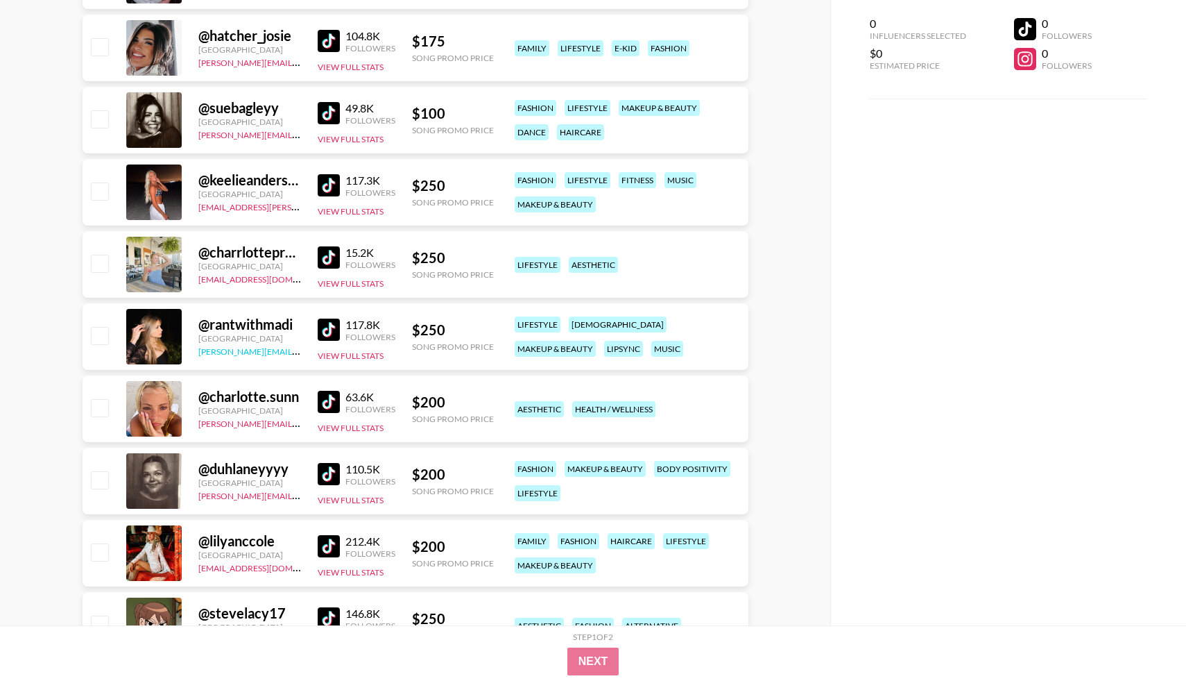
scroll to position [6535, 0]
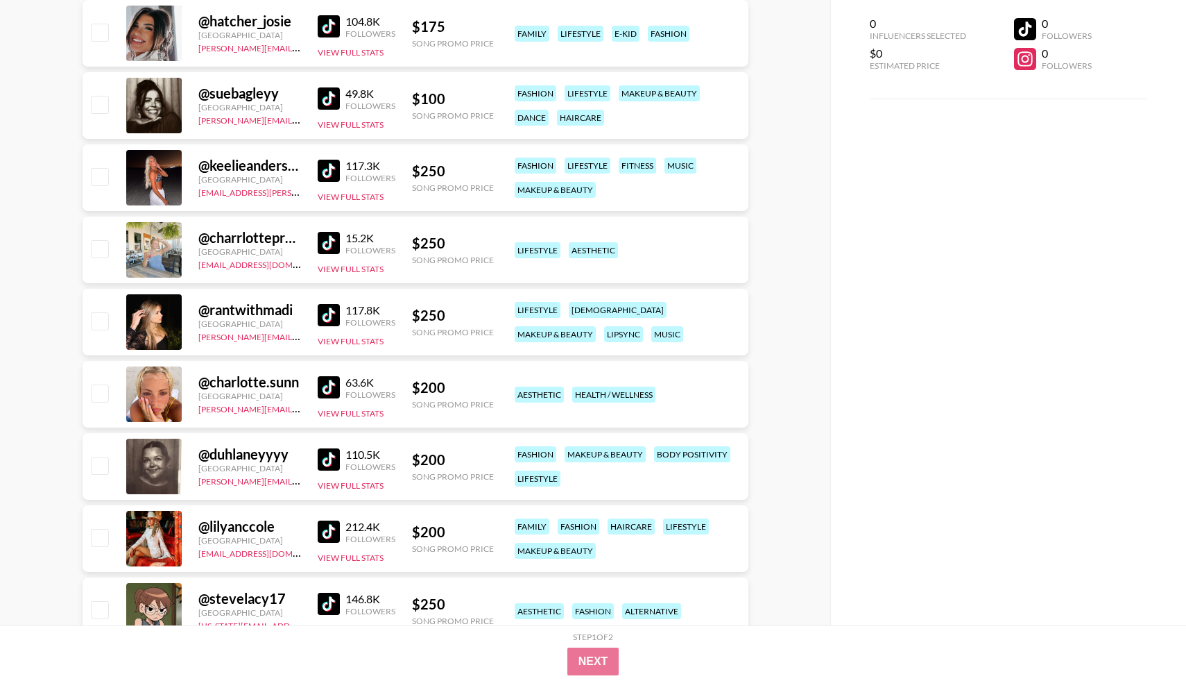
click at [318, 248] on img at bounding box center [329, 243] width 22 height 22
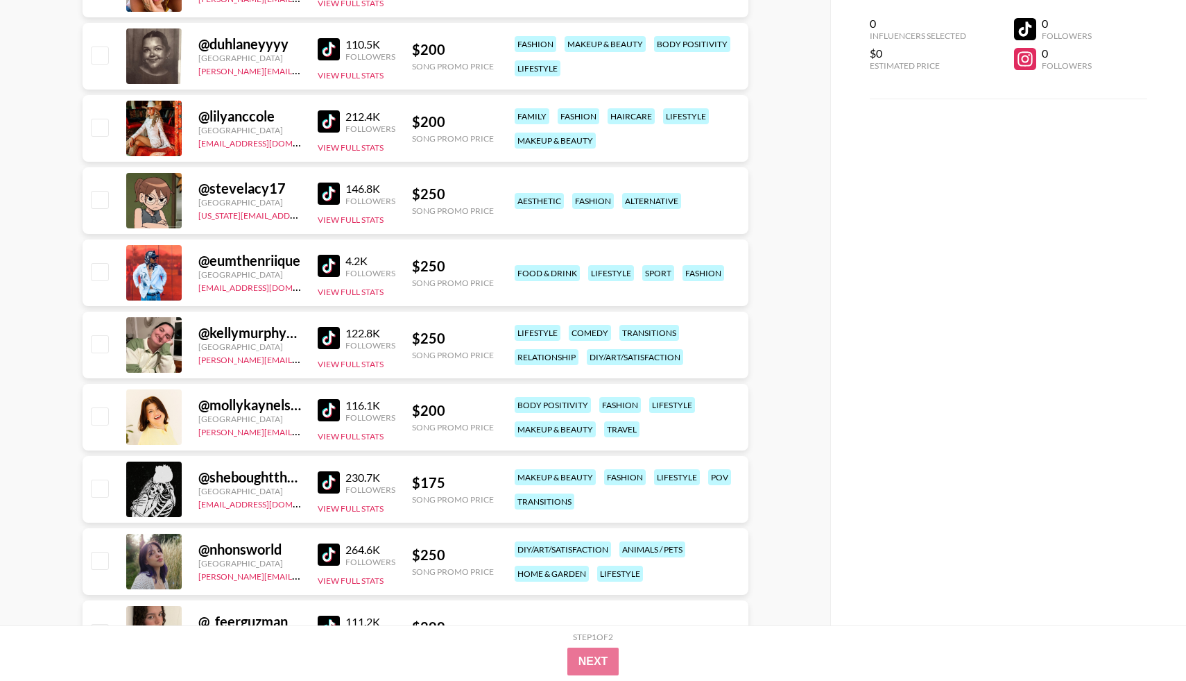
scroll to position [6946, 0]
click at [325, 43] on img at bounding box center [329, 48] width 22 height 22
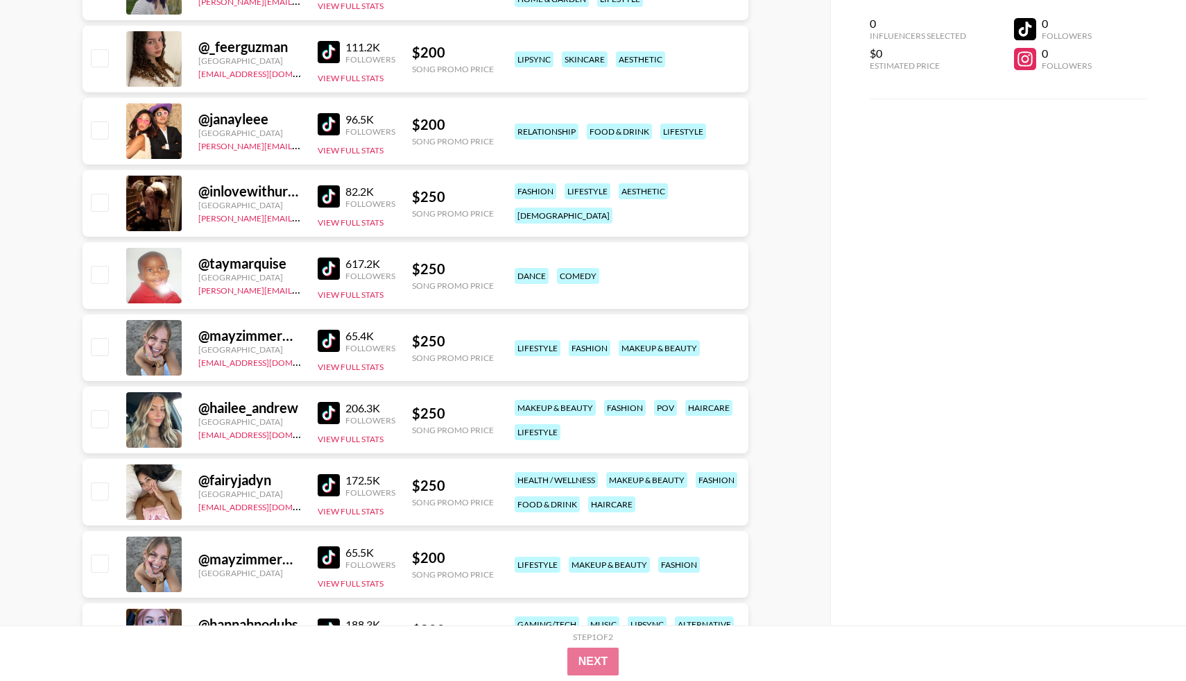
scroll to position [7520, 0]
click at [328, 337] on img at bounding box center [329, 340] width 22 height 22
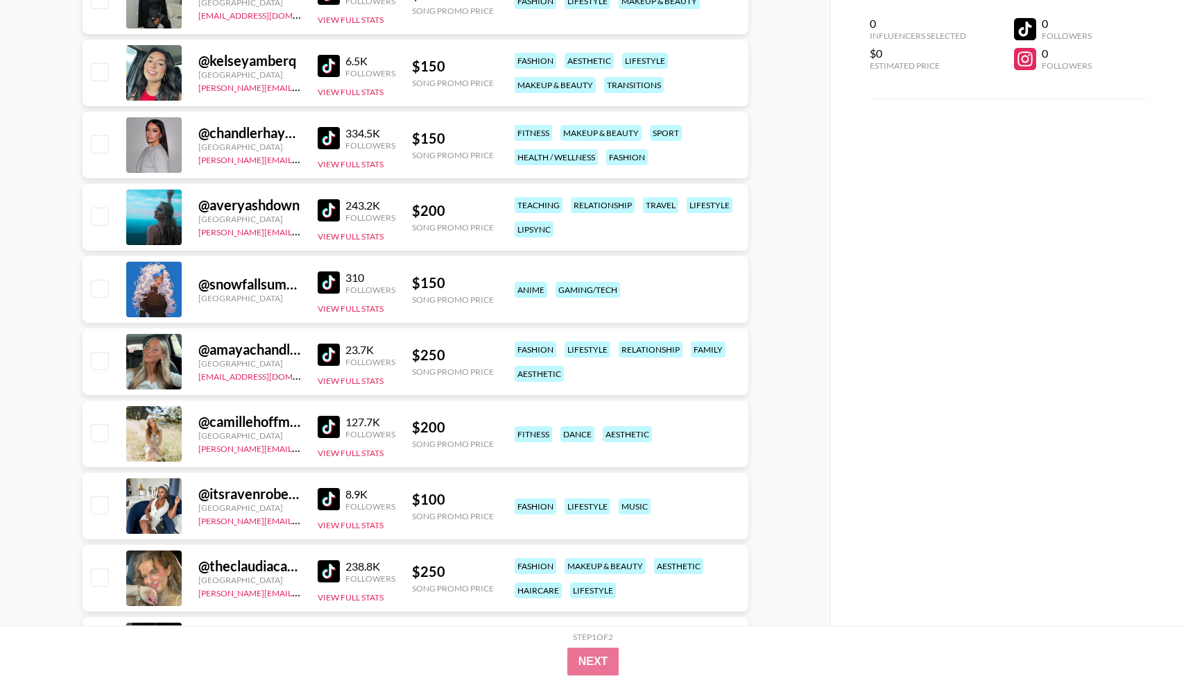
scroll to position [8902, 0]
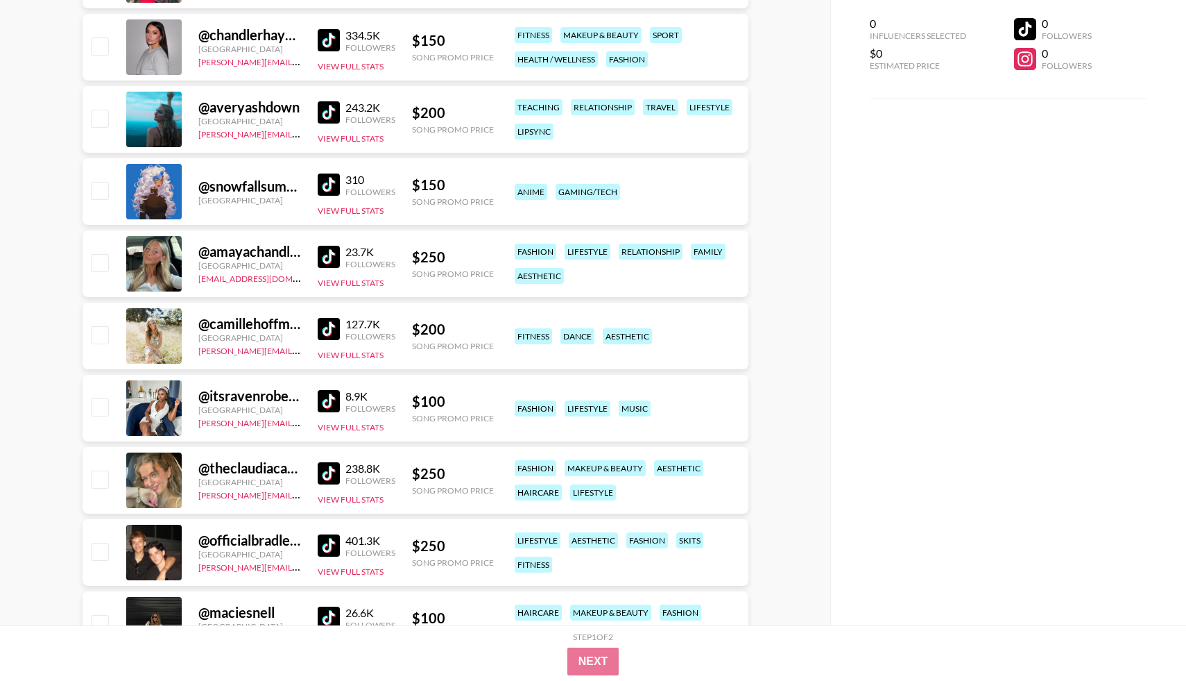
click at [329, 257] on img at bounding box center [329, 257] width 22 height 22
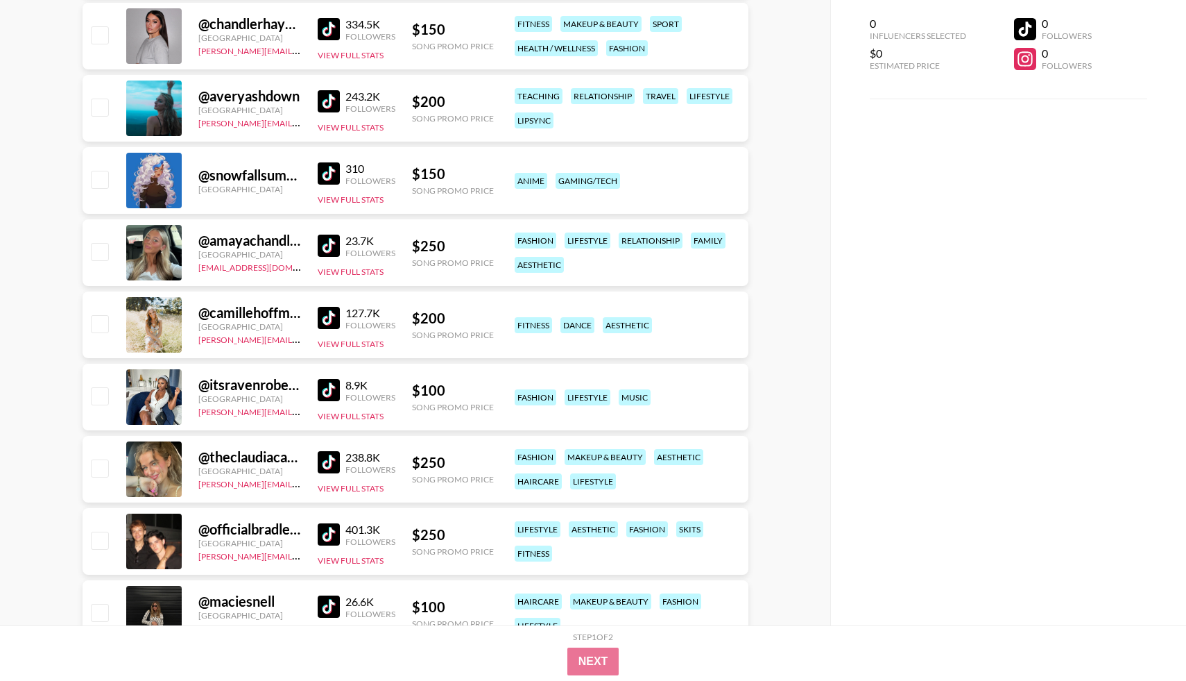
scroll to position [9065, 0]
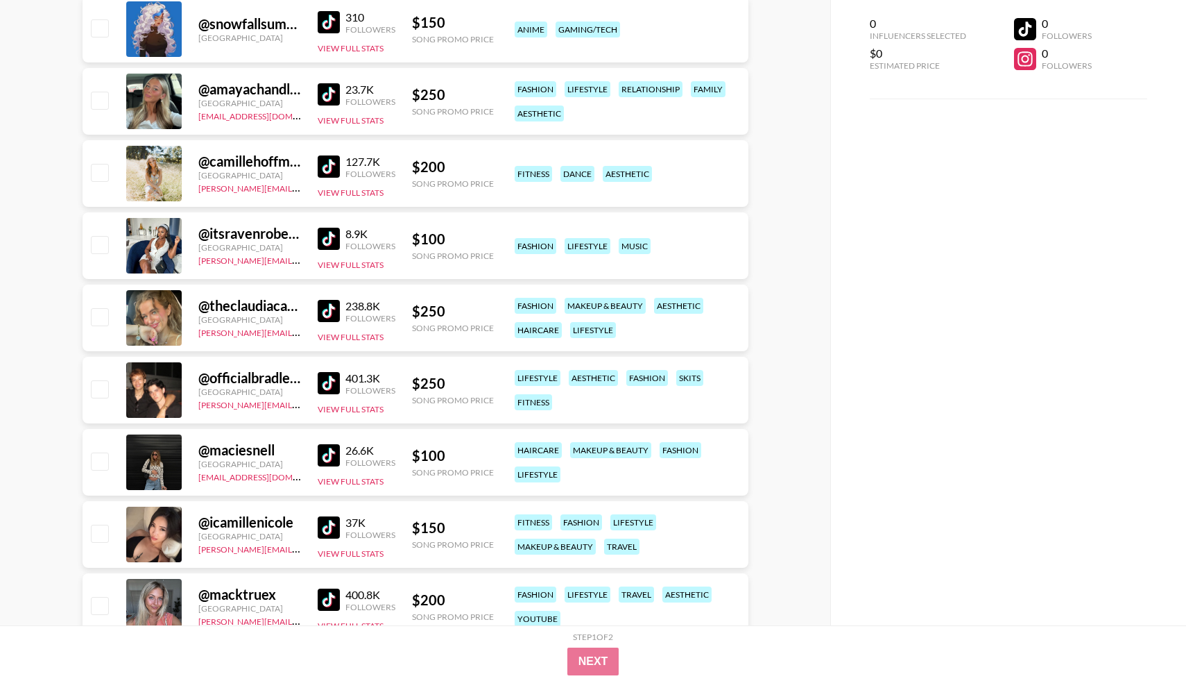
click at [164, 247] on div at bounding box center [154, 246] width 56 height 56
click at [337, 228] on img at bounding box center [329, 239] width 22 height 22
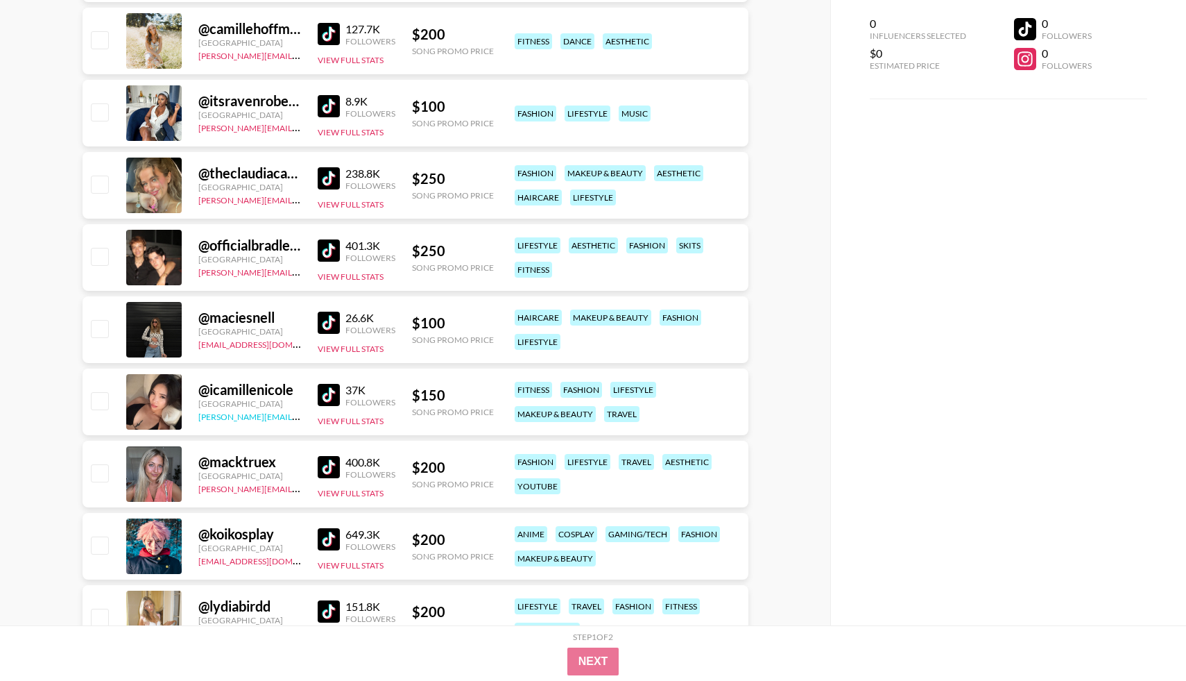
scroll to position [9231, 0]
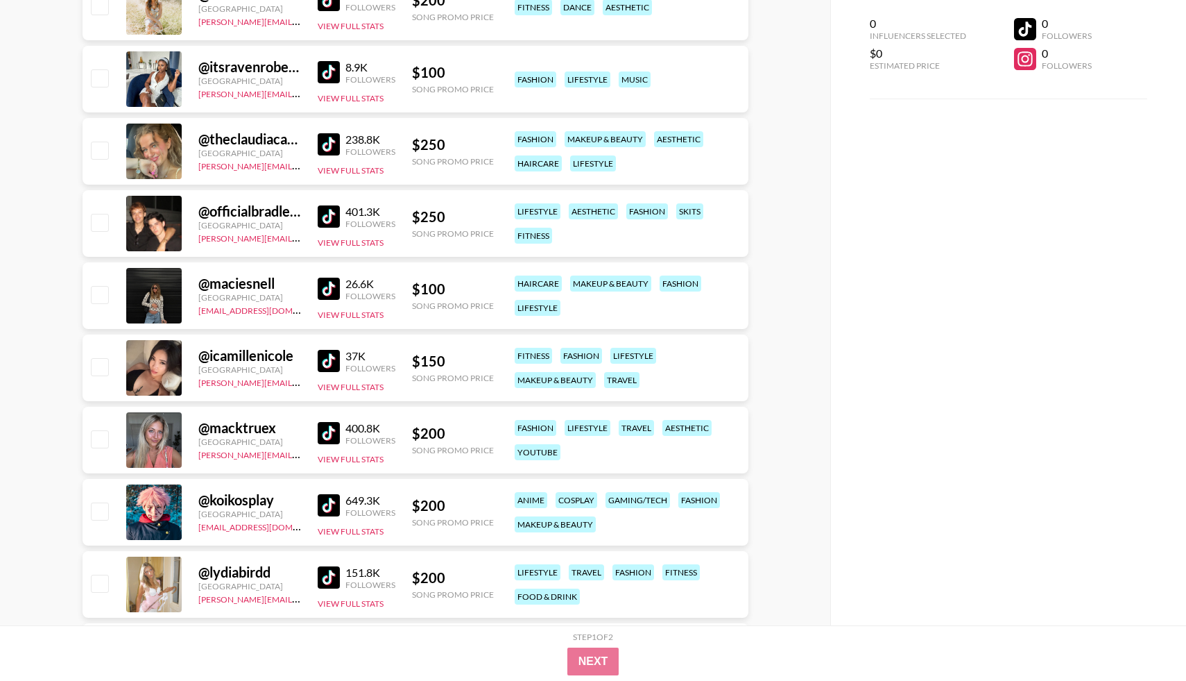
click at [339, 298] on img at bounding box center [329, 289] width 22 height 22
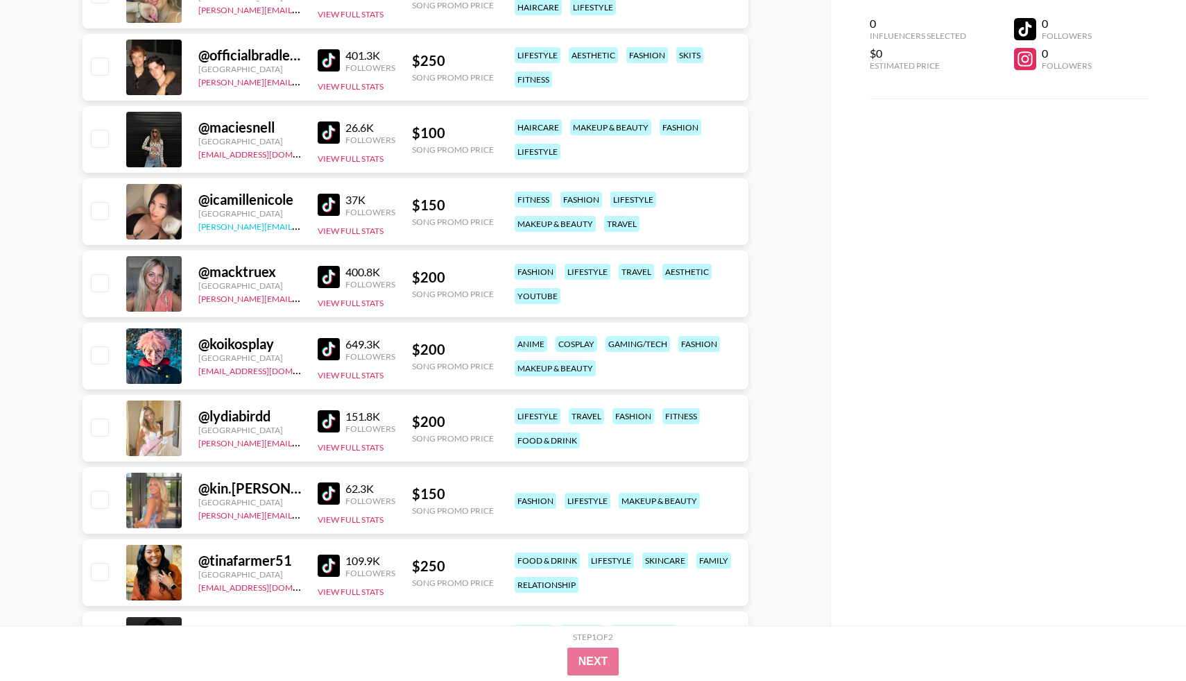
scroll to position [9389, 0]
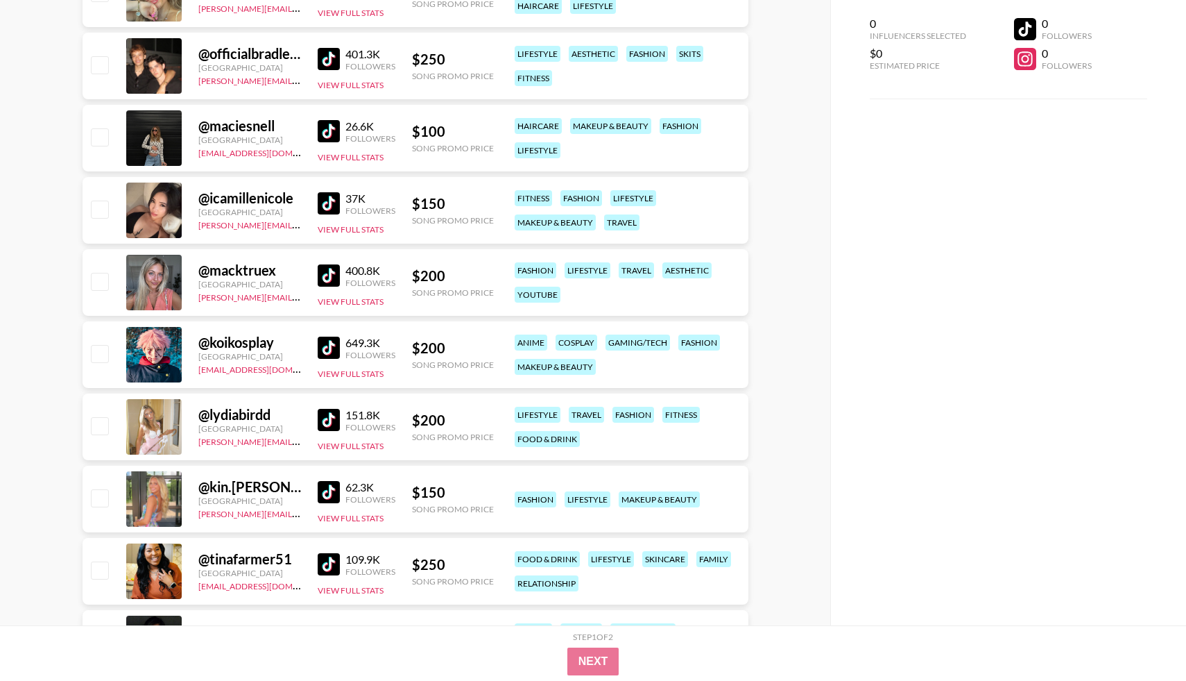
click at [330, 280] on img at bounding box center [329, 275] width 22 height 22
click at [328, 491] on img at bounding box center [329, 492] width 22 height 22
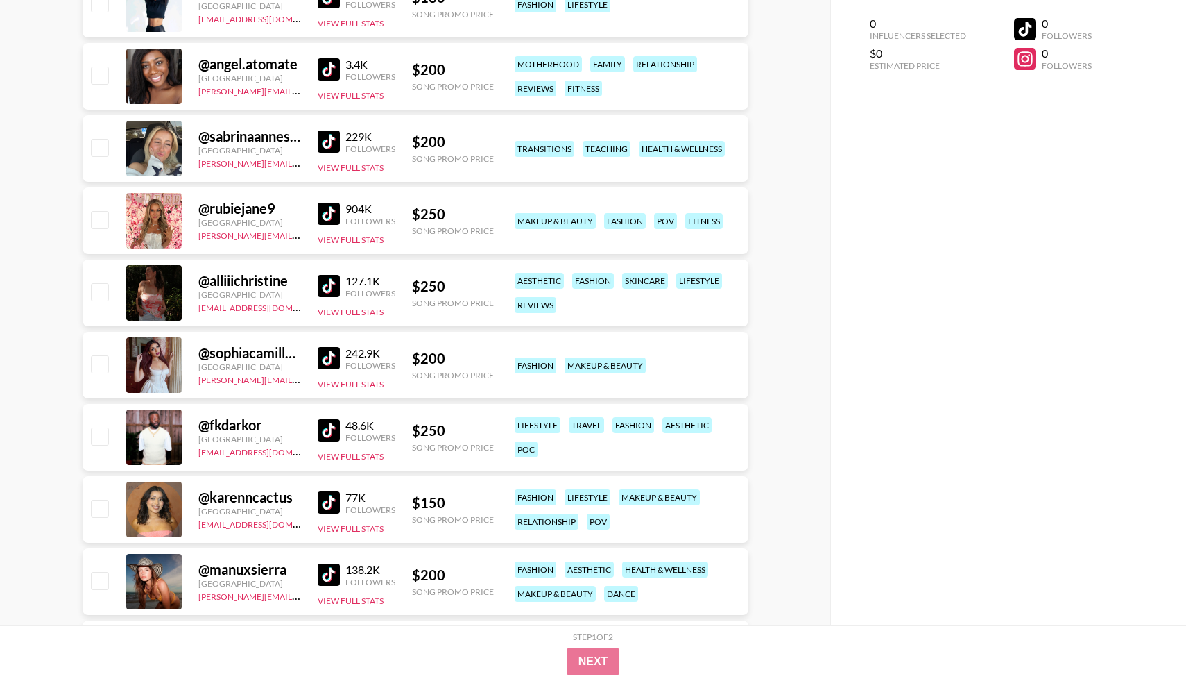
scroll to position [10317, 0]
click at [339, 283] on img at bounding box center [329, 285] width 22 height 22
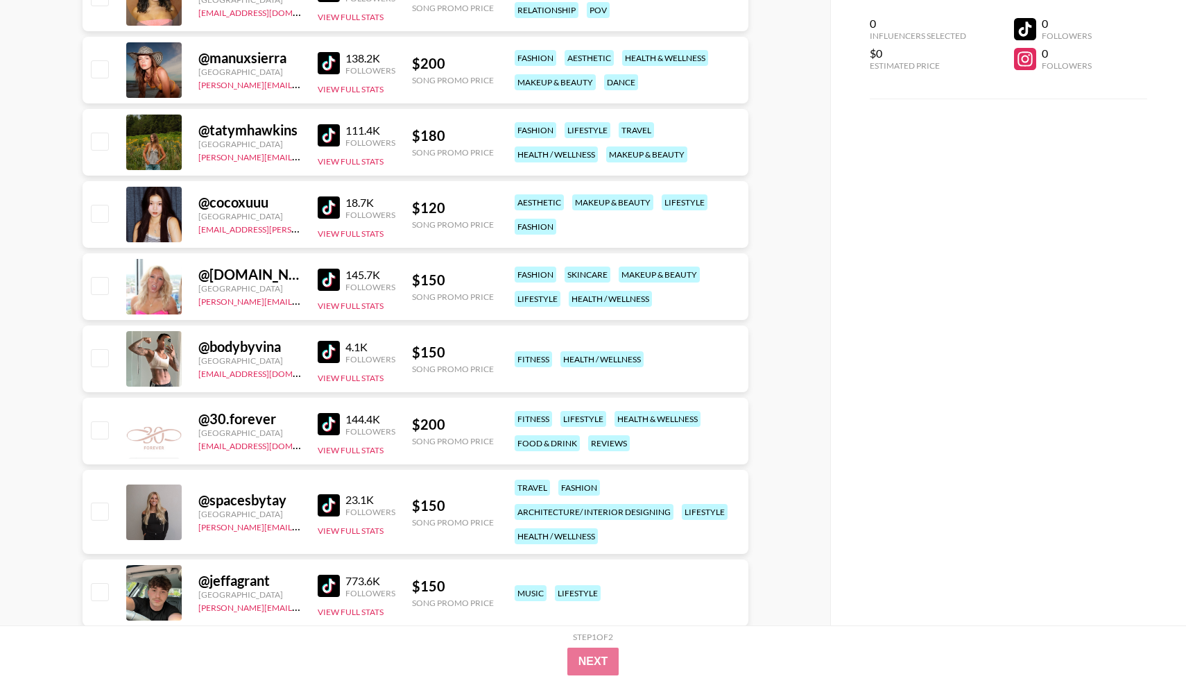
scroll to position [10836, 0]
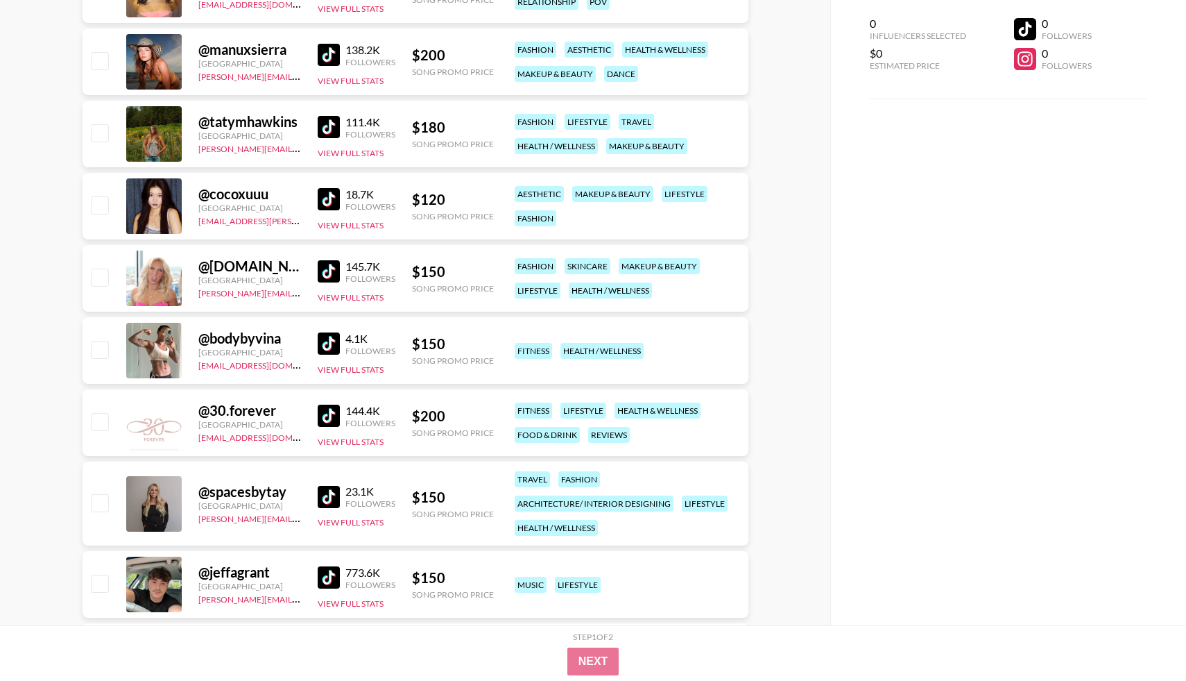
click at [332, 120] on img at bounding box center [329, 127] width 22 height 22
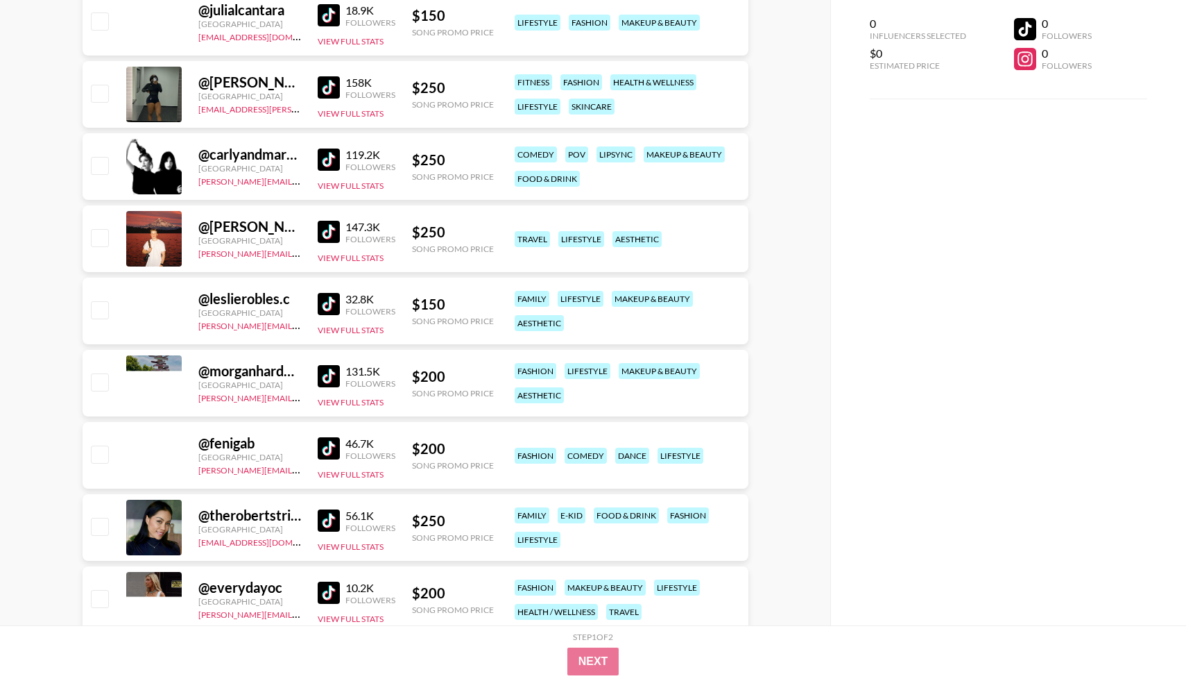
scroll to position [13269, 0]
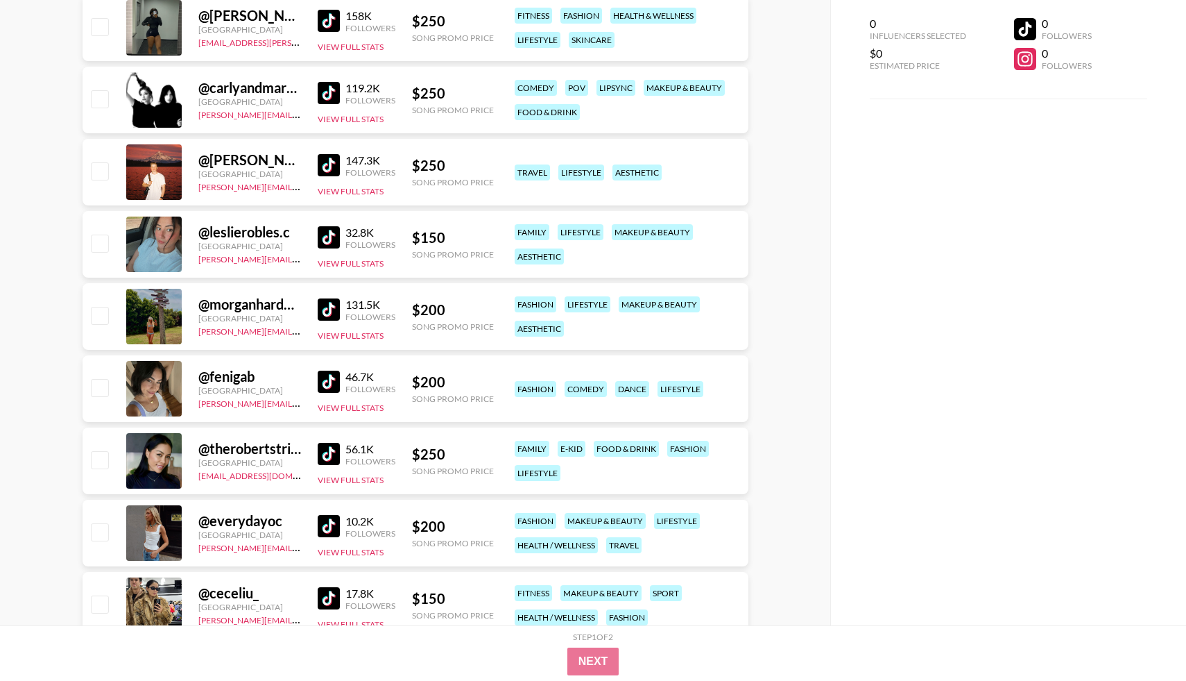
click at [324, 309] on img at bounding box center [329, 309] width 22 height 22
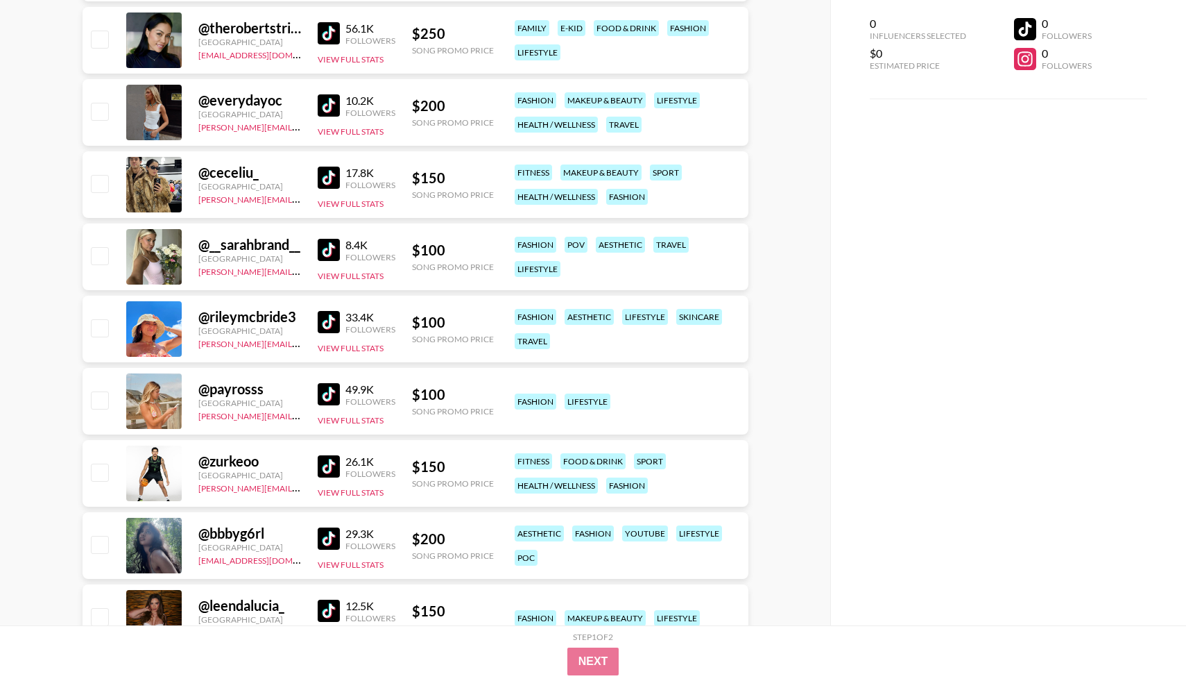
scroll to position [13718, 0]
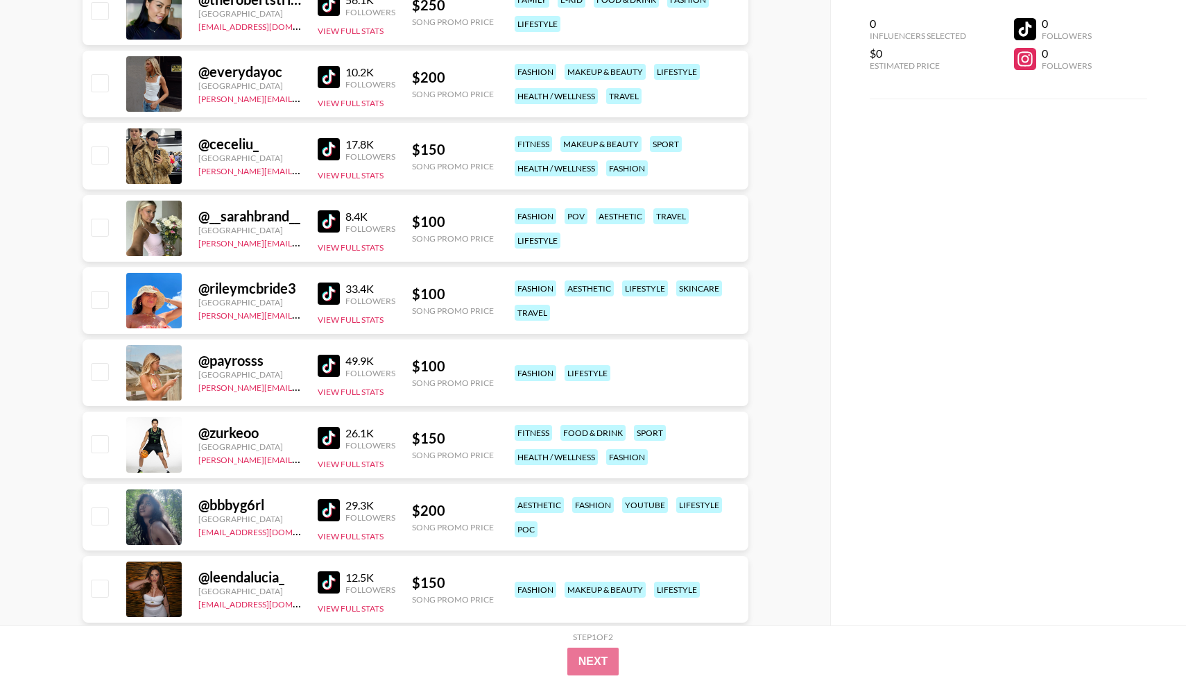
click at [323, 371] on img at bounding box center [329, 366] width 22 height 22
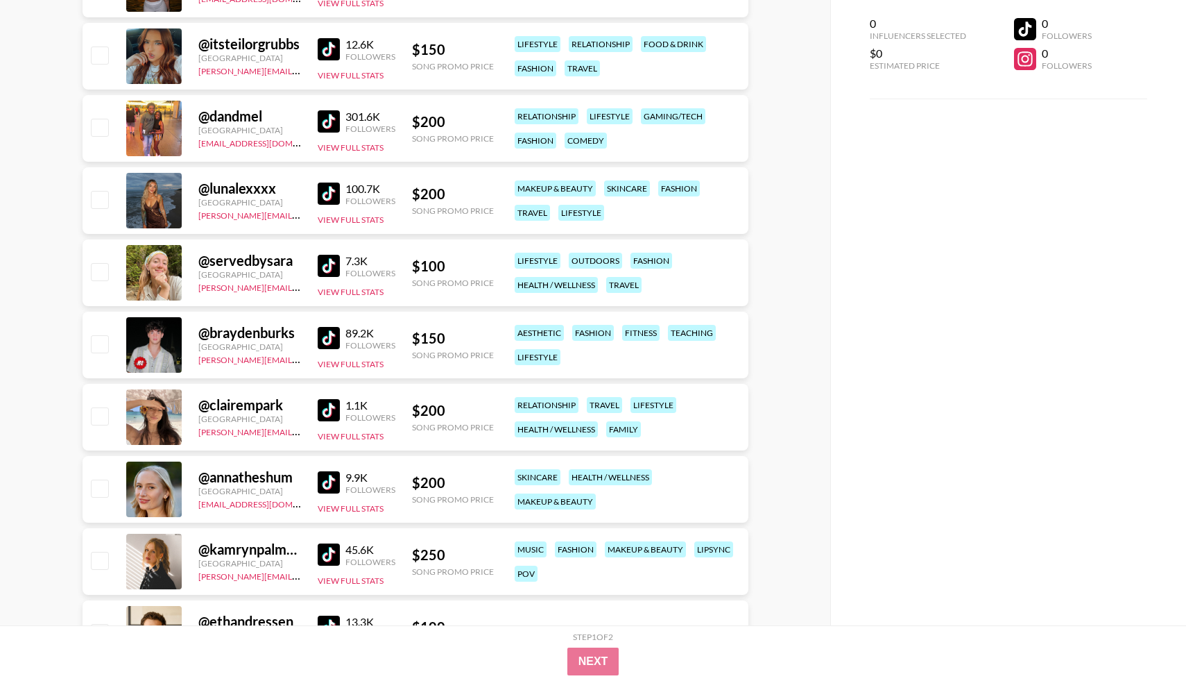
scroll to position [14339, 0]
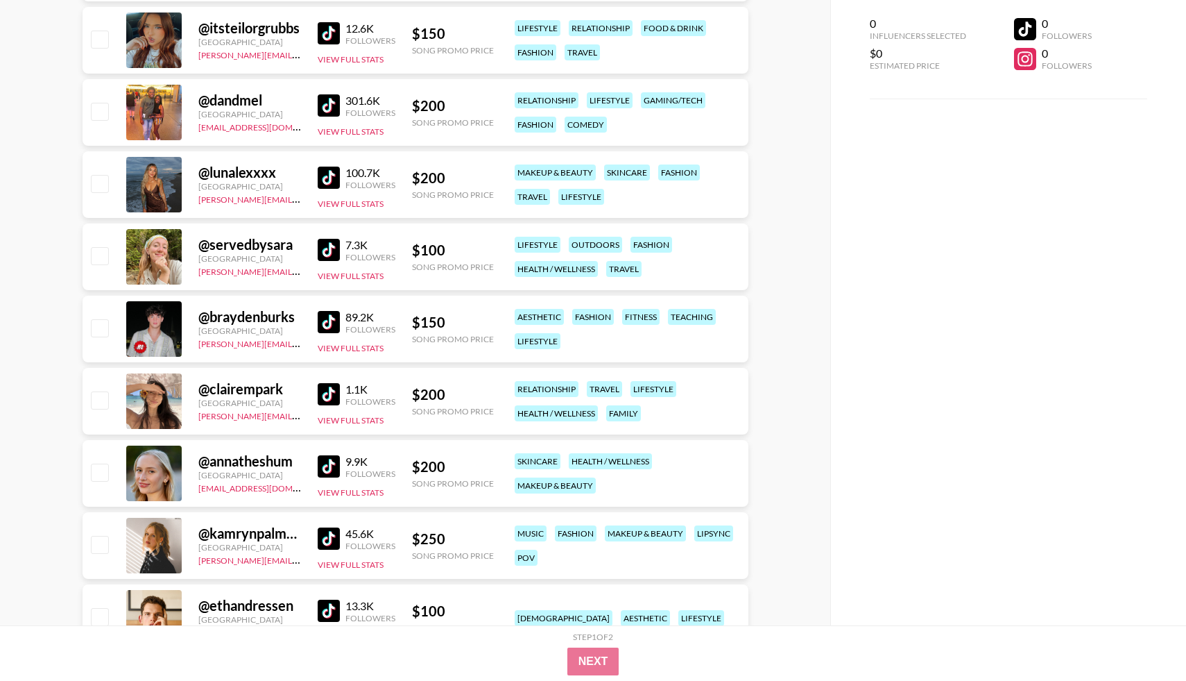
click at [330, 180] on img at bounding box center [329, 178] width 22 height 22
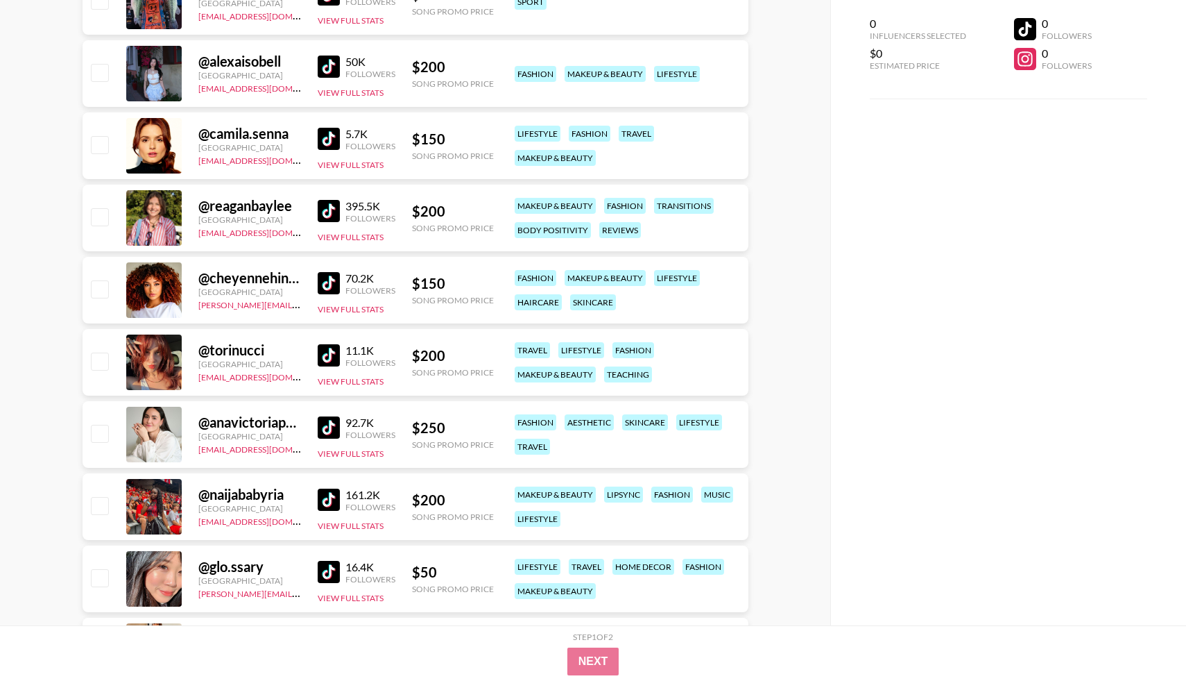
scroll to position [15104, 0]
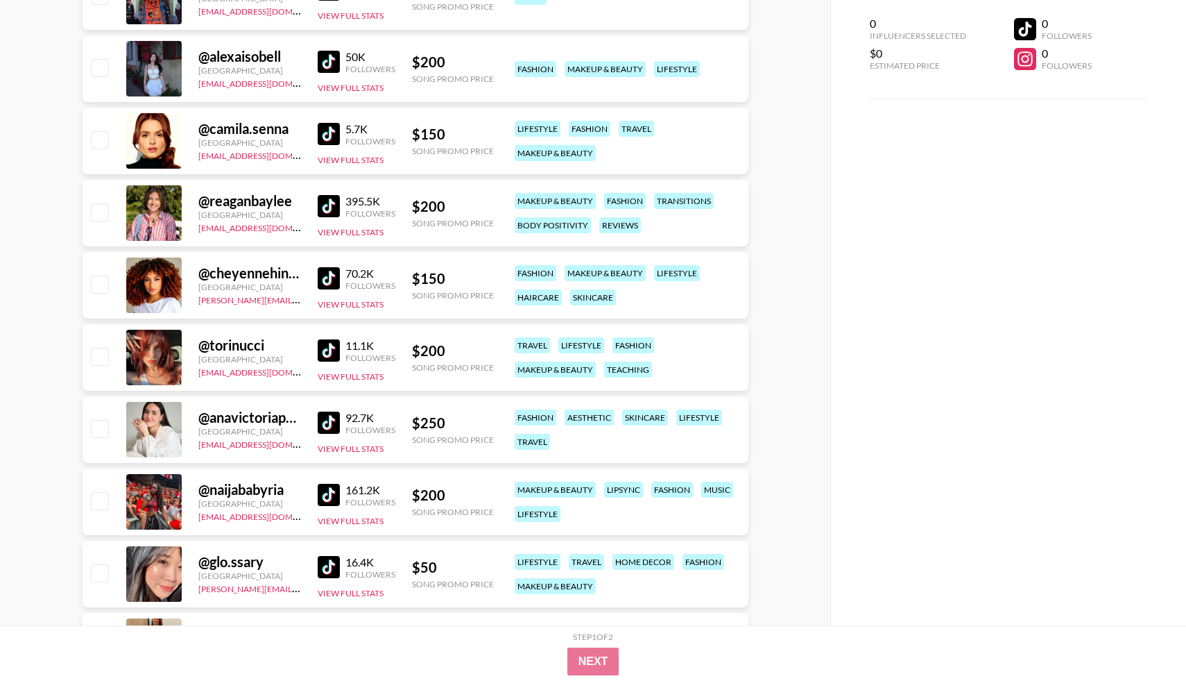
click at [332, 207] on img at bounding box center [329, 206] width 22 height 22
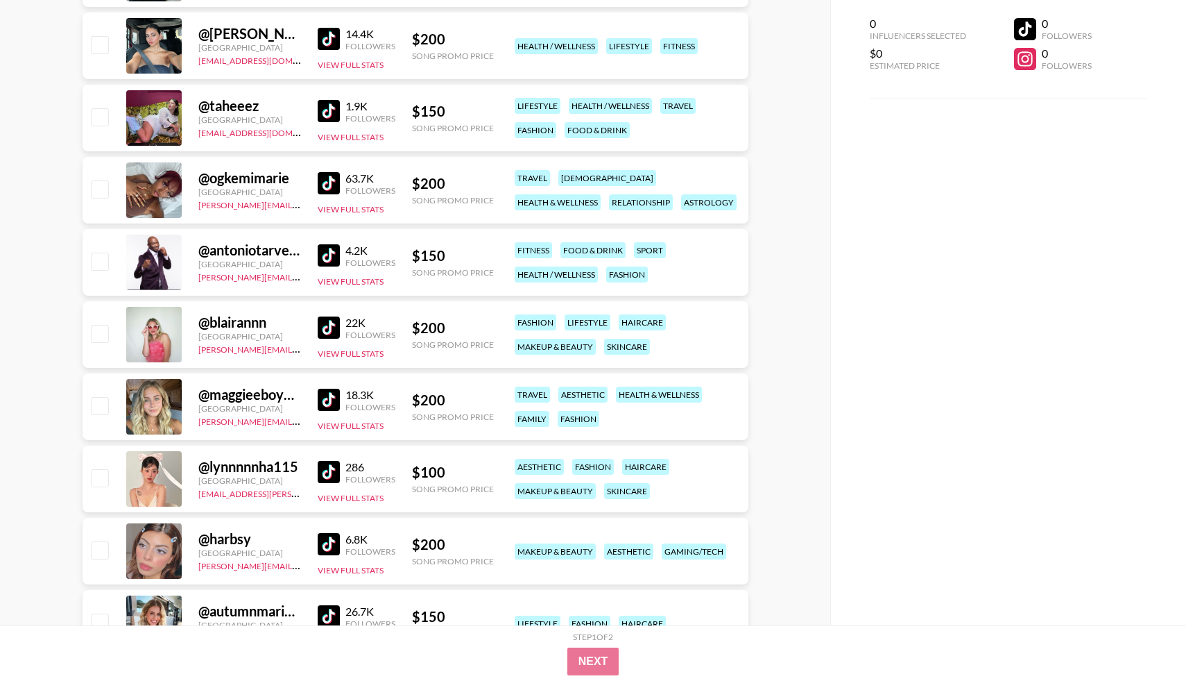
scroll to position [16856, 0]
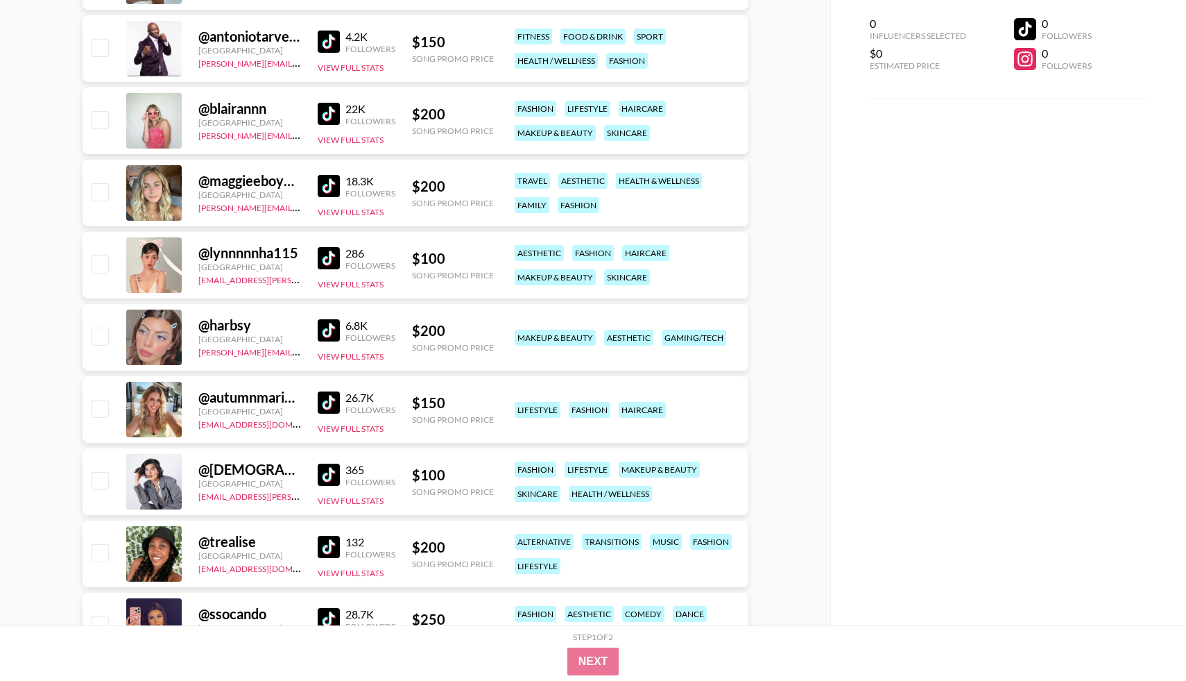
click at [338, 188] on img at bounding box center [329, 186] width 22 height 22
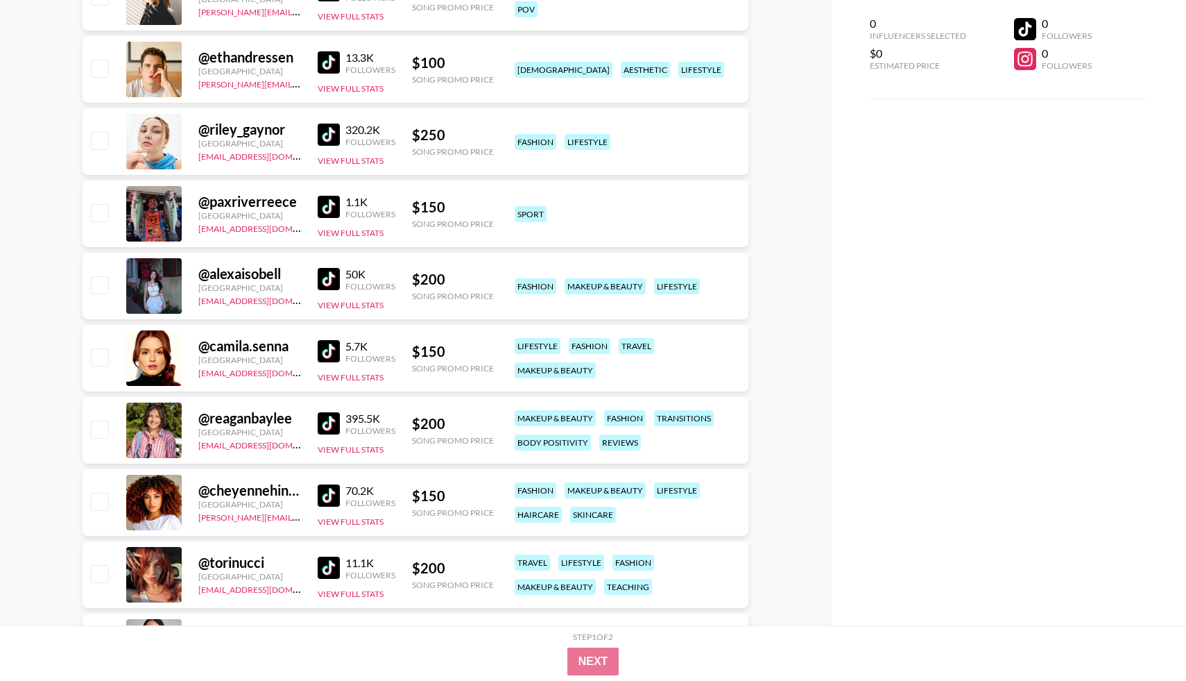
scroll to position [13292, 0]
